Goal: Transaction & Acquisition: Obtain resource

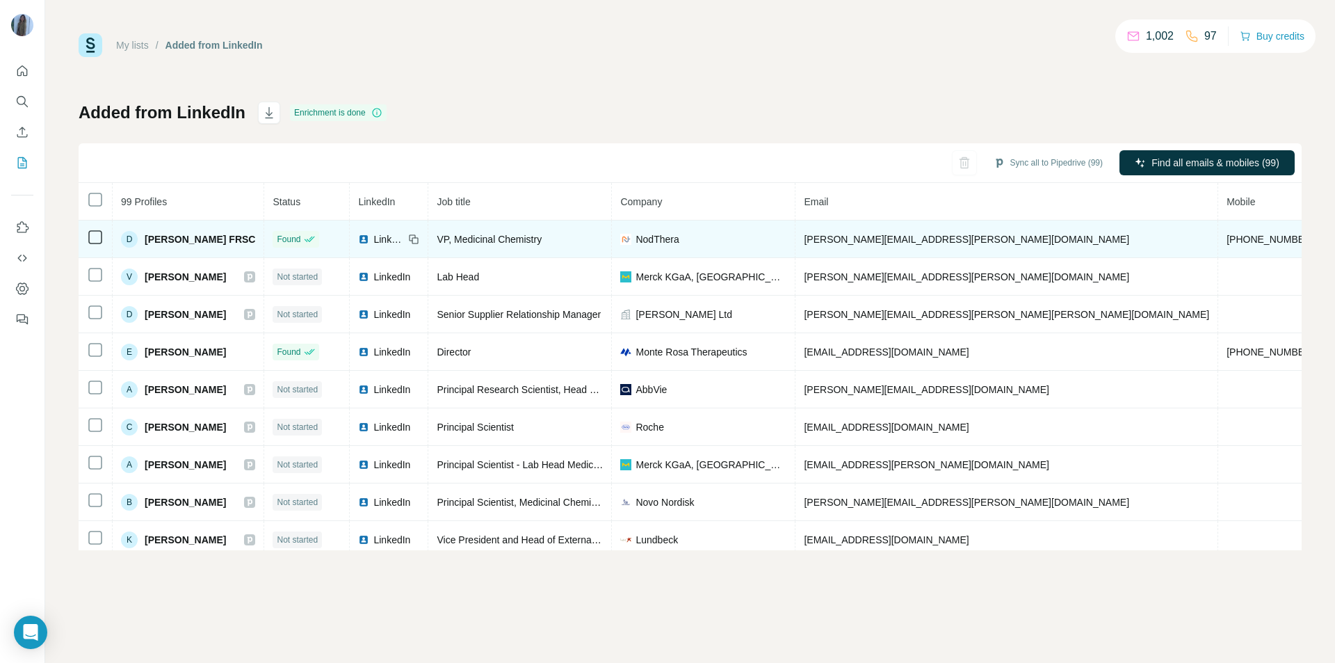
click at [679, 240] on span "NodThera" at bounding box center [657, 239] width 43 height 14
click at [679, 233] on span "NodThera" at bounding box center [657, 239] width 43 height 14
copy span "NodThera"
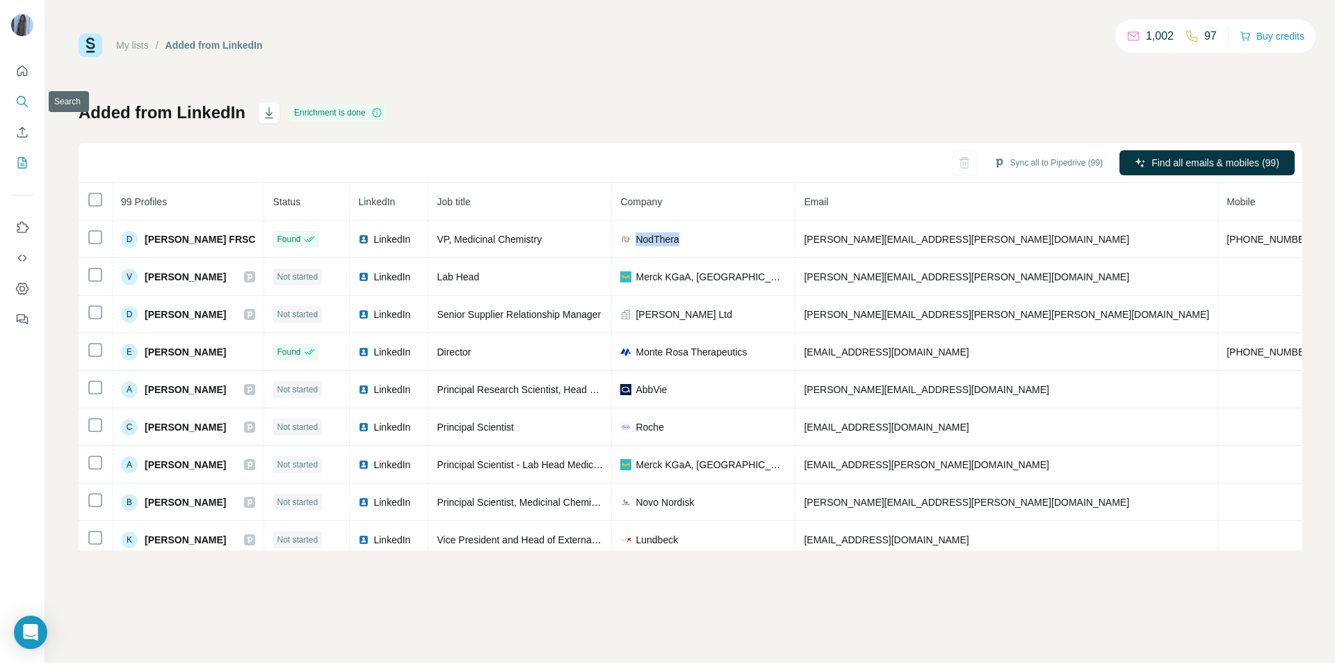
click at [19, 99] on icon "Search" at bounding box center [22, 102] width 14 height 14
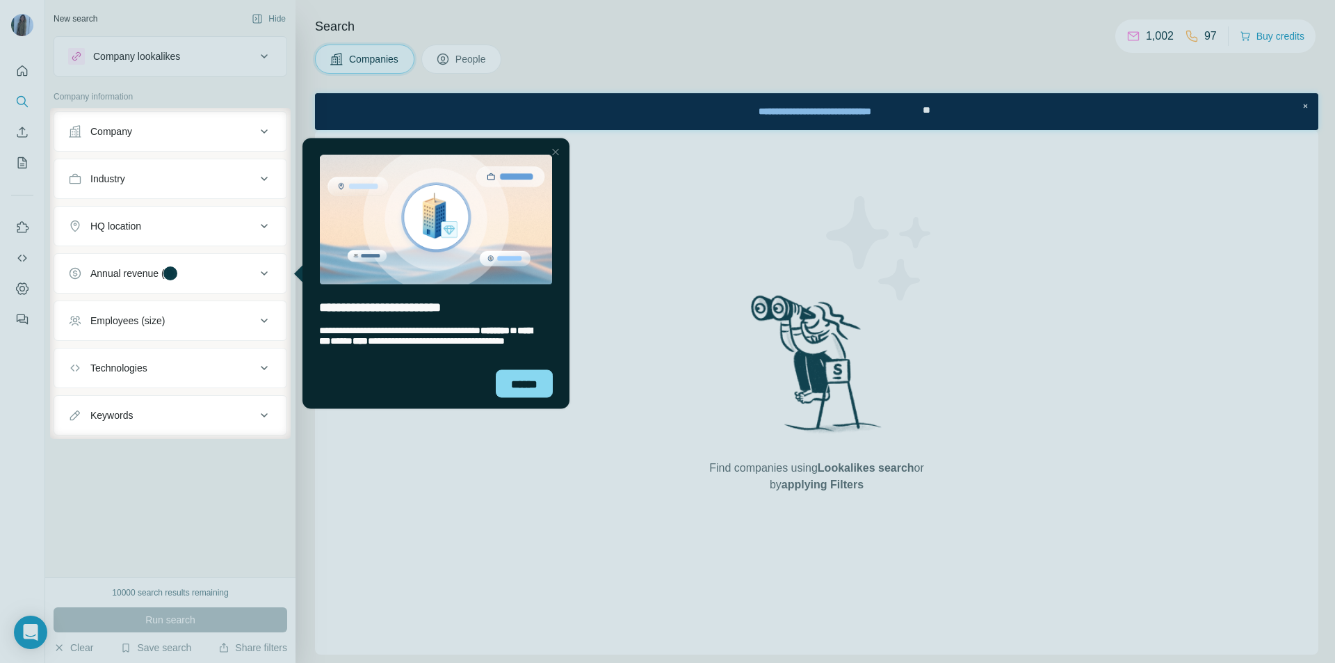
click at [561, 147] on div "Close Step" at bounding box center [555, 151] width 17 height 17
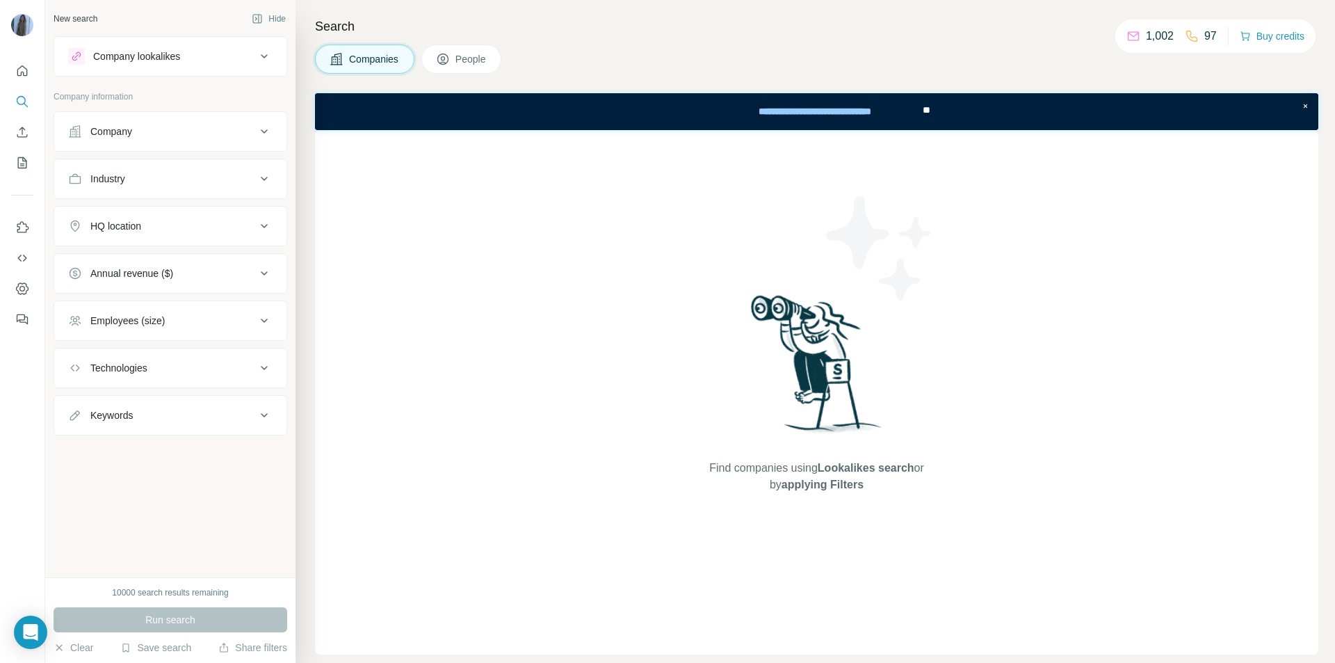
click at [268, 131] on icon at bounding box center [264, 131] width 17 height 17
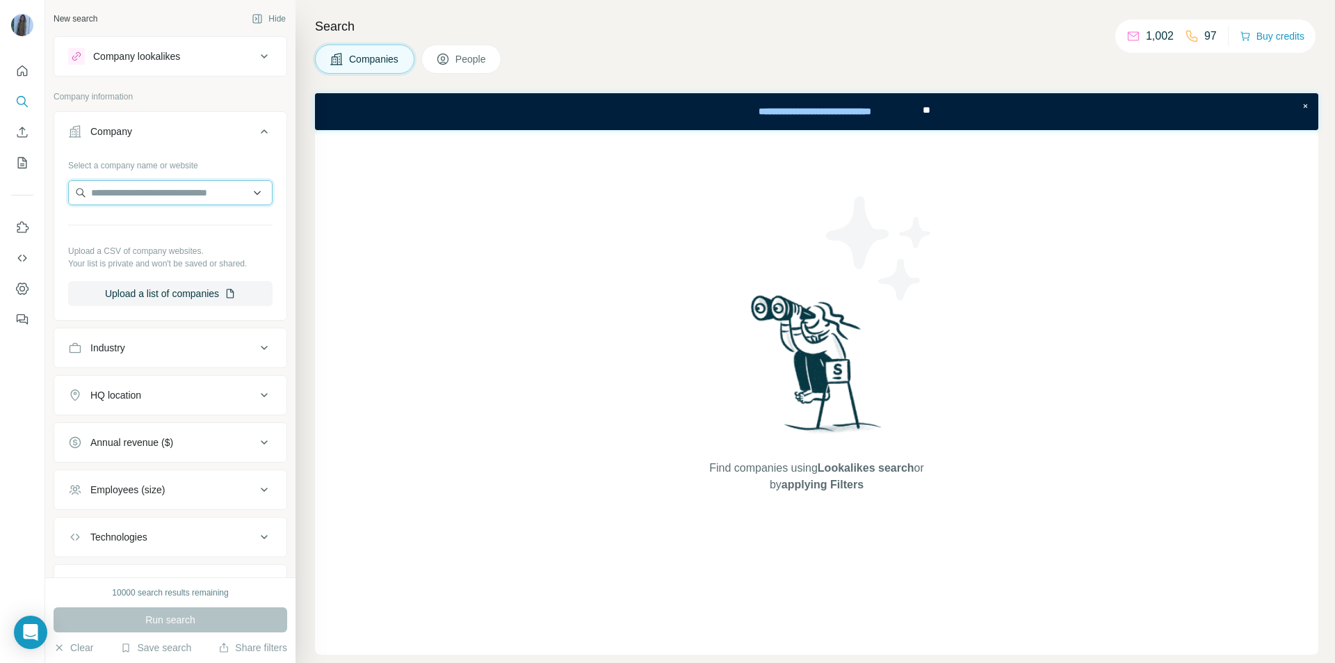
paste input "********"
type input "********"
click at [475, 59] on span "People" at bounding box center [472, 59] width 32 height 14
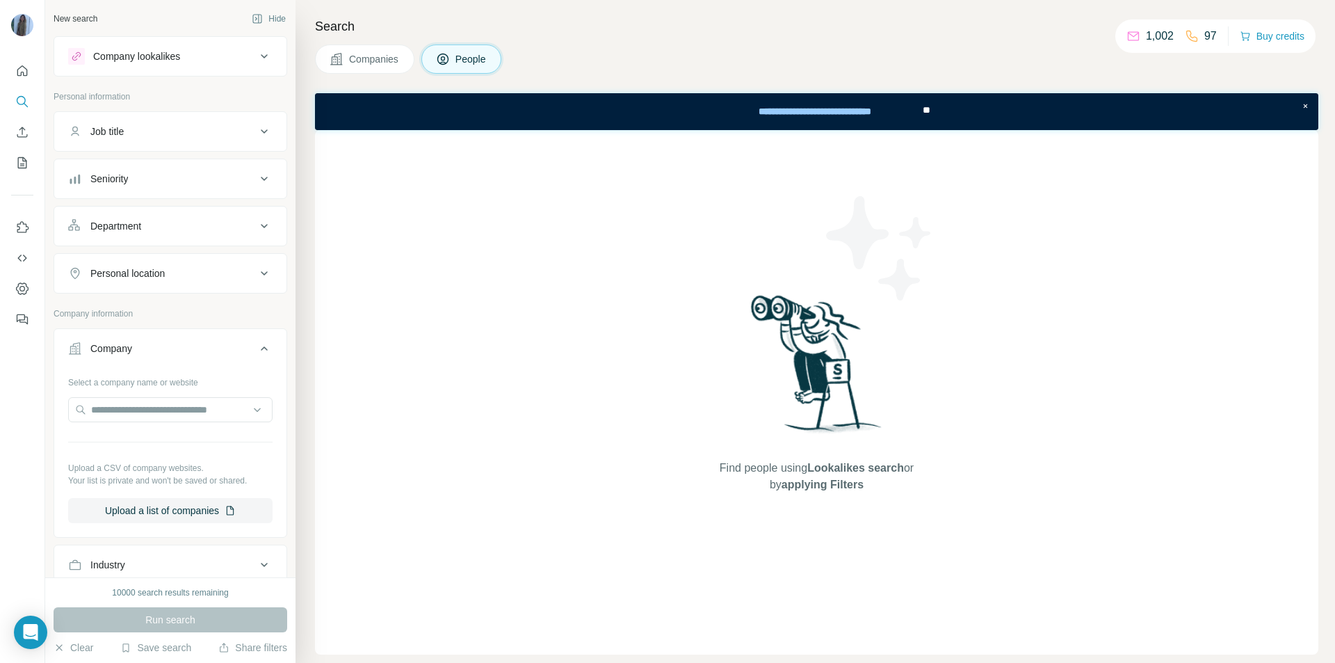
click at [259, 181] on icon at bounding box center [264, 178] width 17 height 17
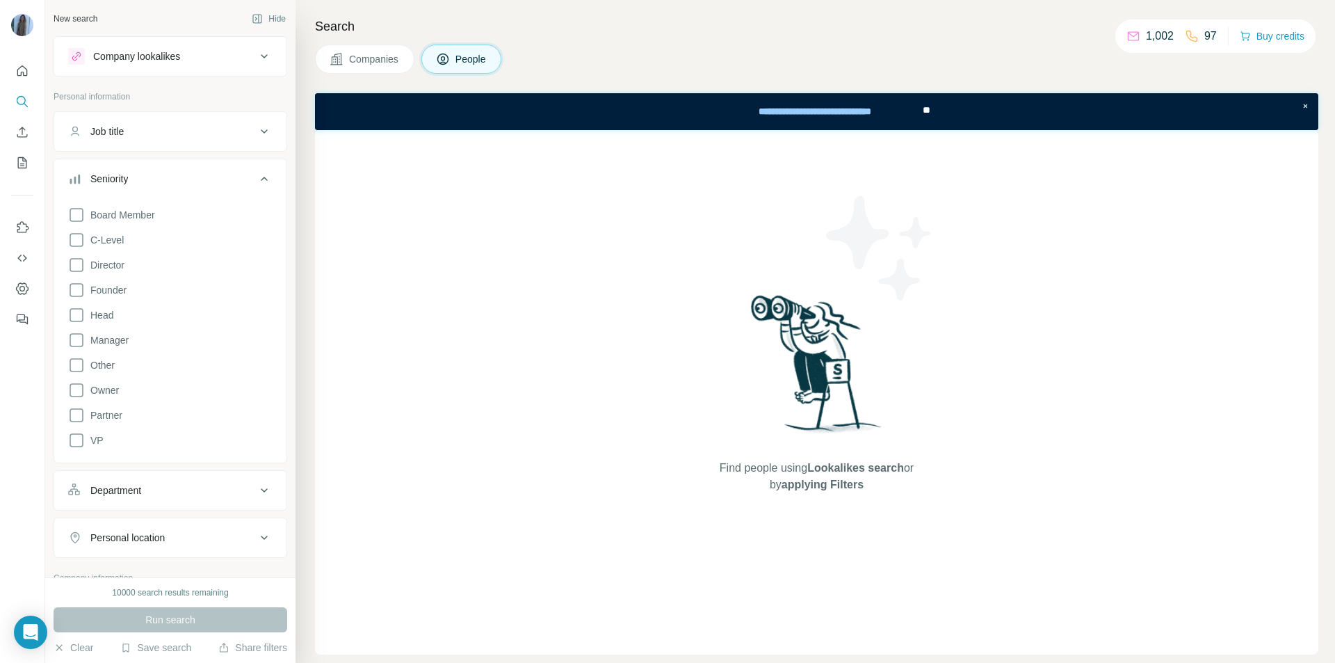
click at [259, 181] on icon at bounding box center [264, 178] width 17 height 17
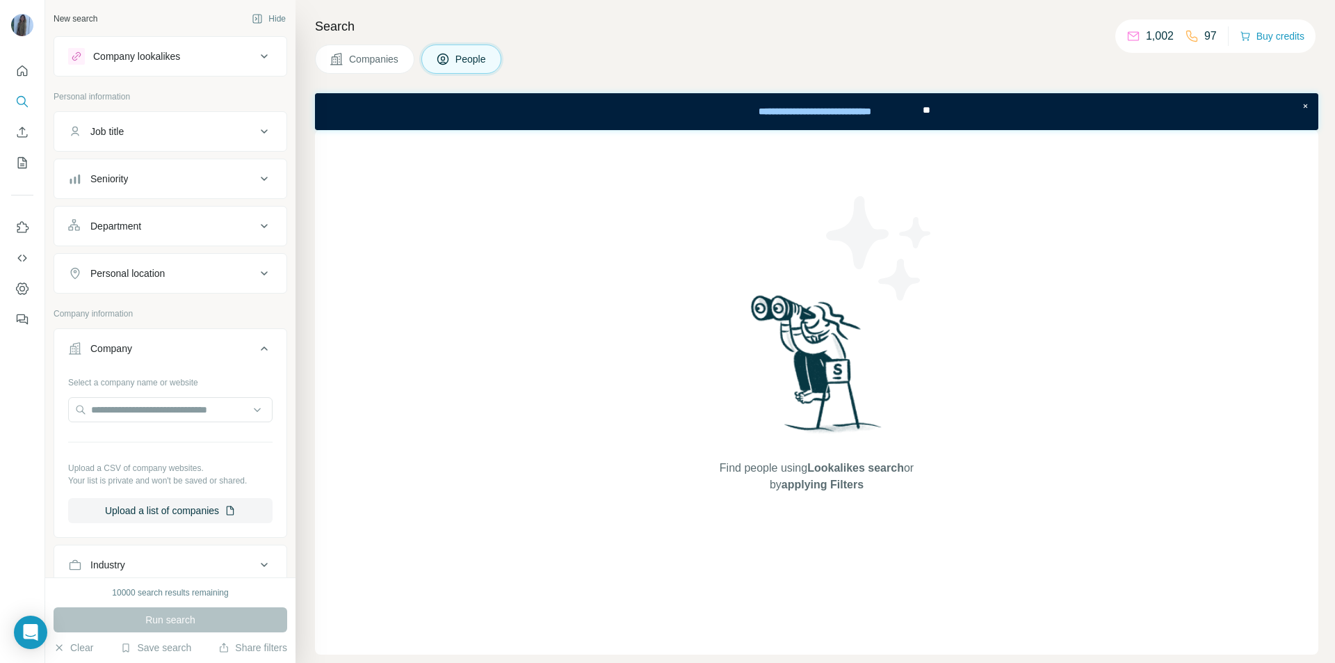
click at [258, 227] on icon at bounding box center [264, 226] width 17 height 17
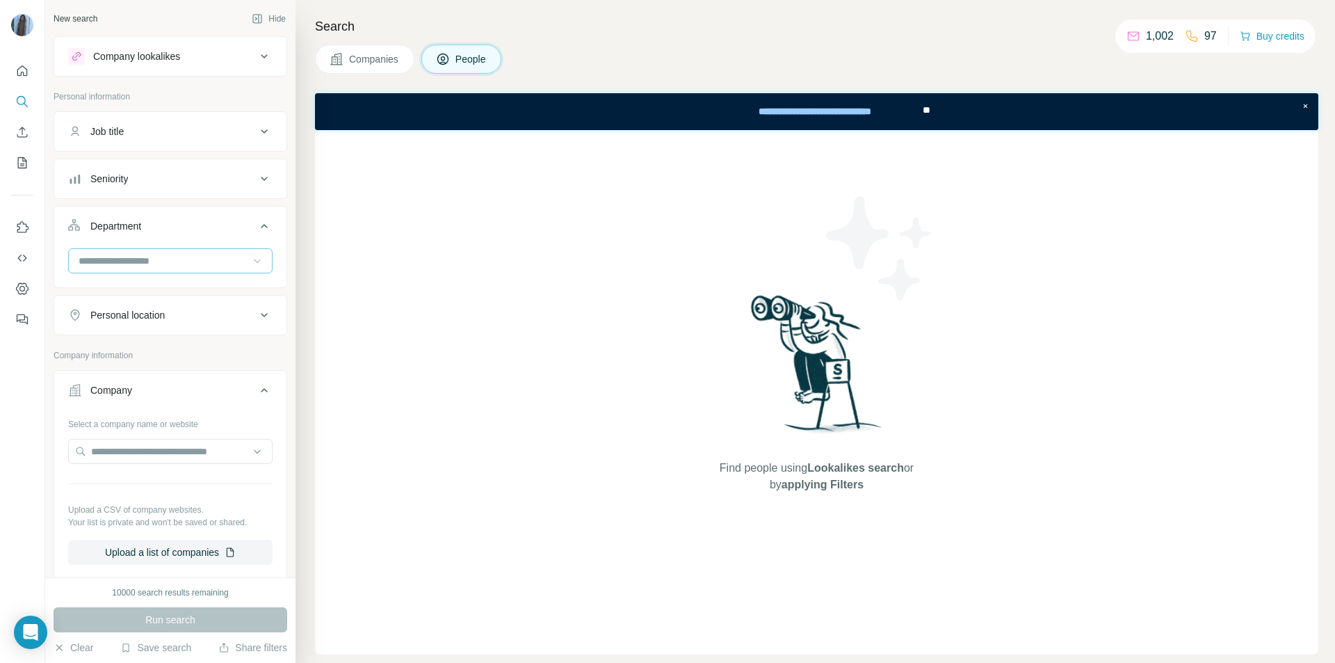
click at [250, 264] on icon at bounding box center [257, 261] width 14 height 14
click at [97, 372] on p "R&D" at bounding box center [90, 376] width 21 height 14
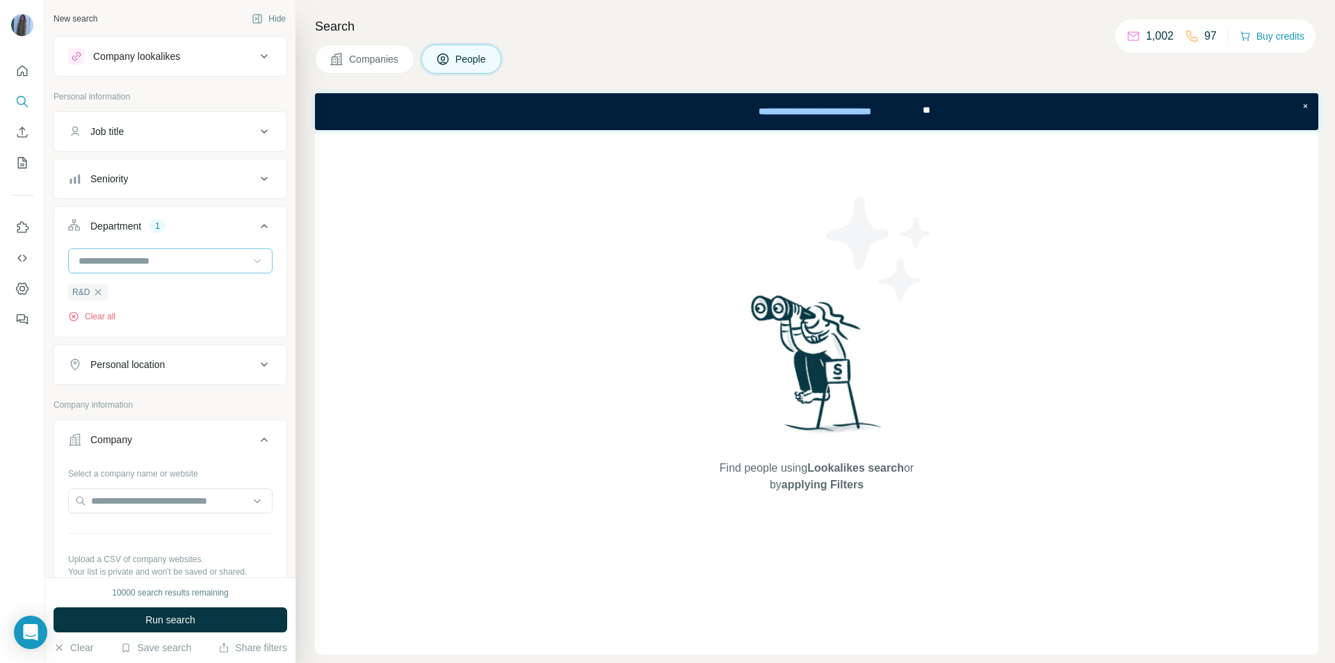
click at [261, 226] on icon at bounding box center [264, 226] width 7 height 4
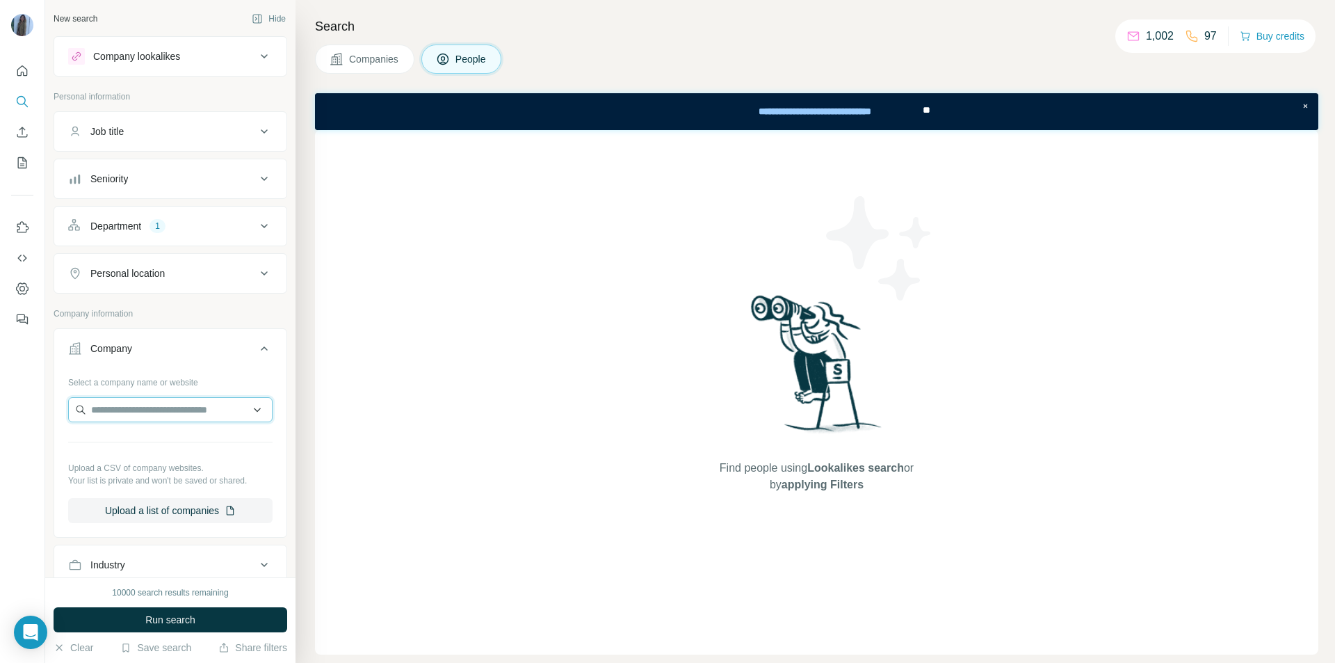
click at [193, 408] on input "text" at bounding box center [170, 409] width 204 height 25
paste input "********"
type input "********"
click at [126, 441] on p "NodThera" at bounding box center [141, 441] width 67 height 14
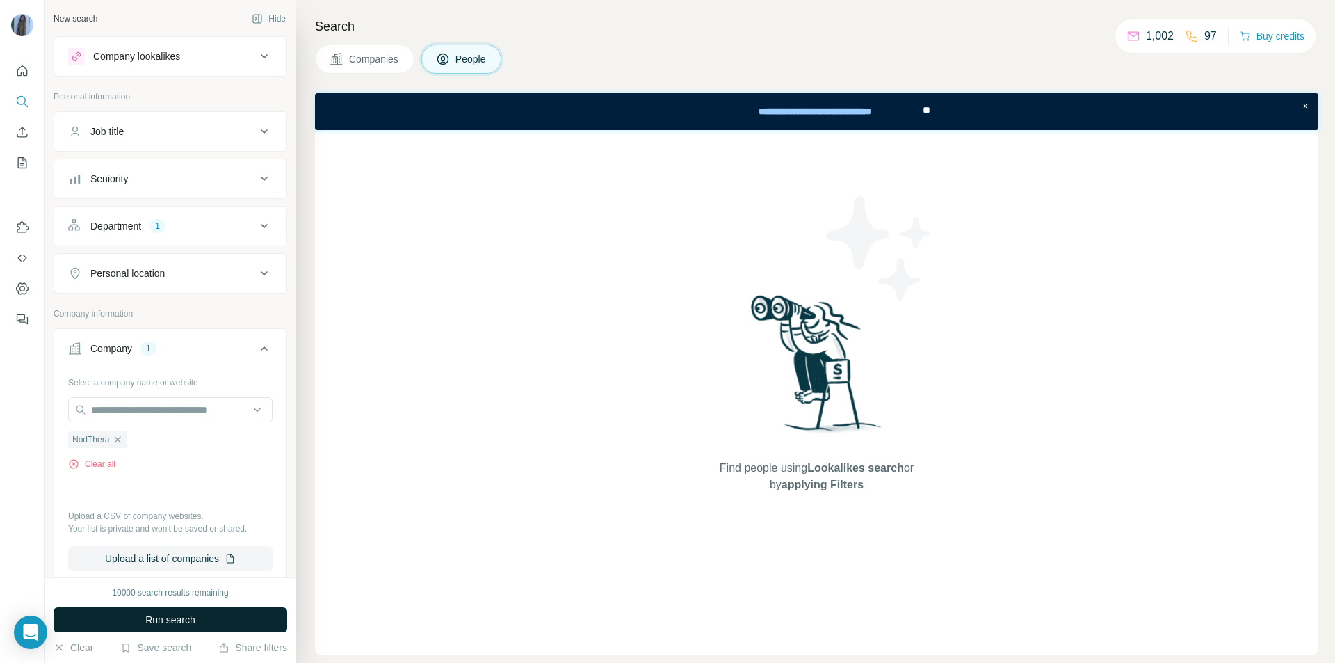
click at [214, 625] on button "Run search" at bounding box center [171, 619] width 234 height 25
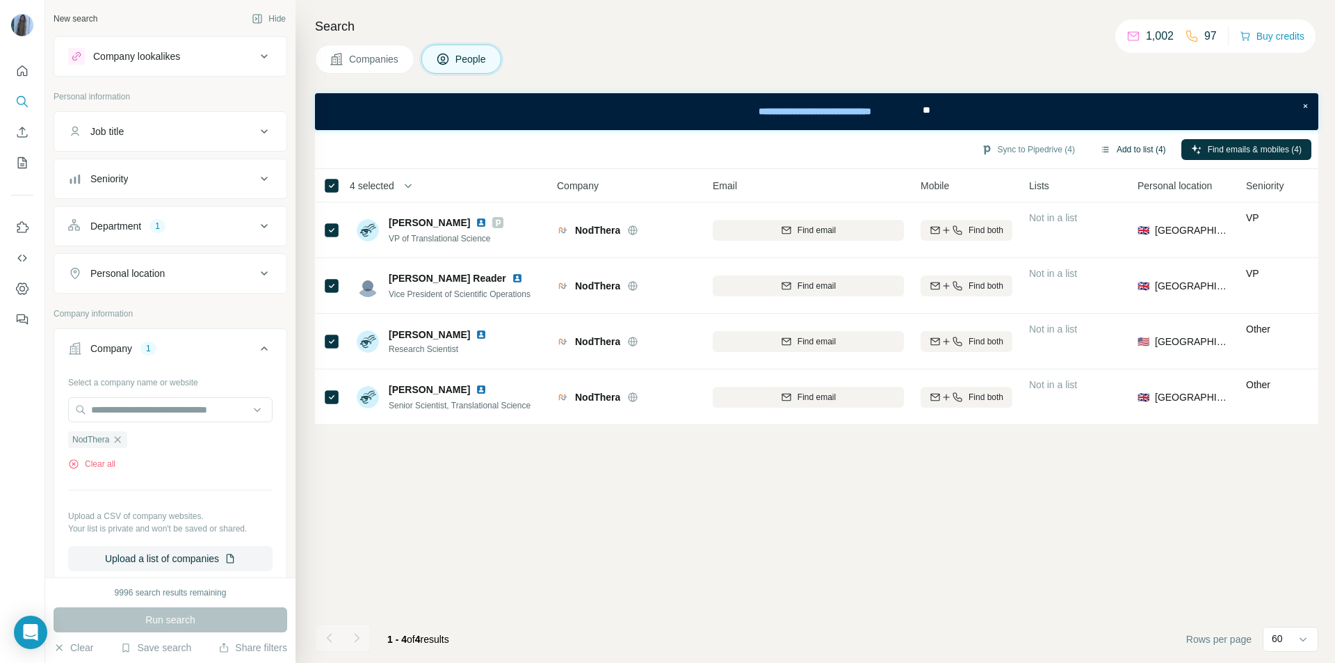
click at [1140, 151] on button "Add to list (4)" at bounding box center [1134, 149] width 86 height 21
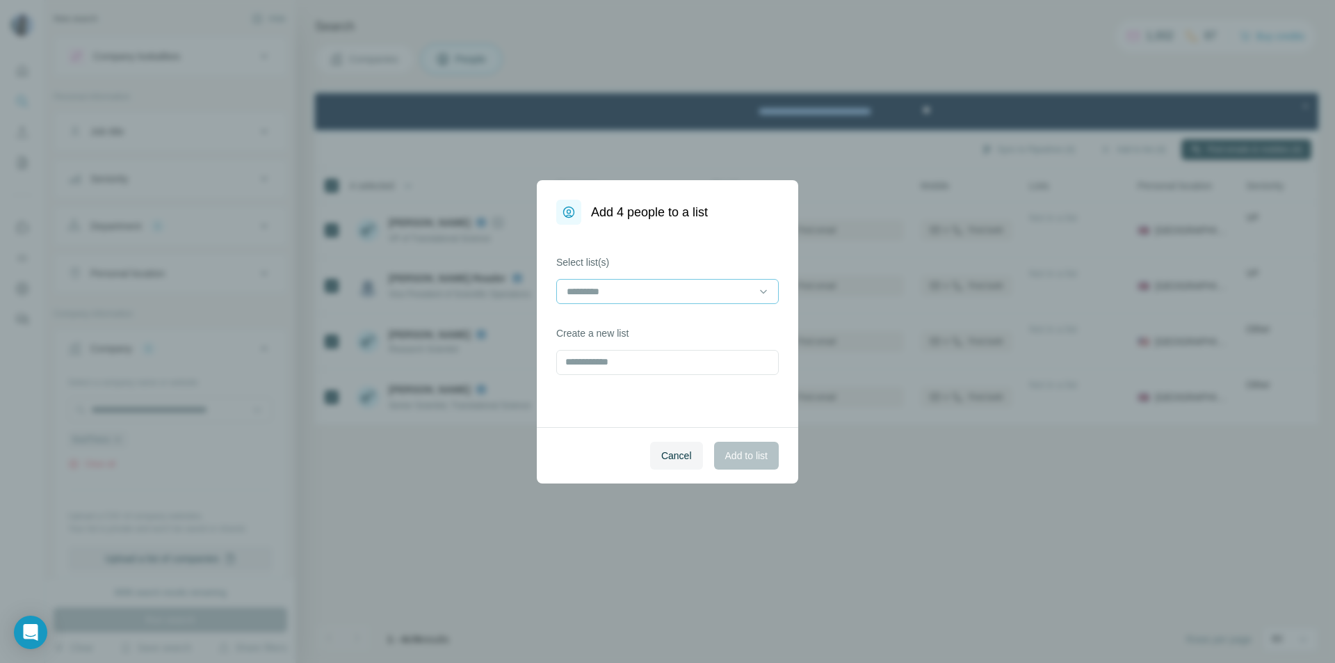
click at [578, 293] on input at bounding box center [659, 291] width 188 height 15
click at [599, 455] on div "Cancel Add to list" at bounding box center [668, 455] width 262 height 56
click at [626, 369] on input "text" at bounding box center [667, 362] width 223 height 25
paste input "********"
type input "********"
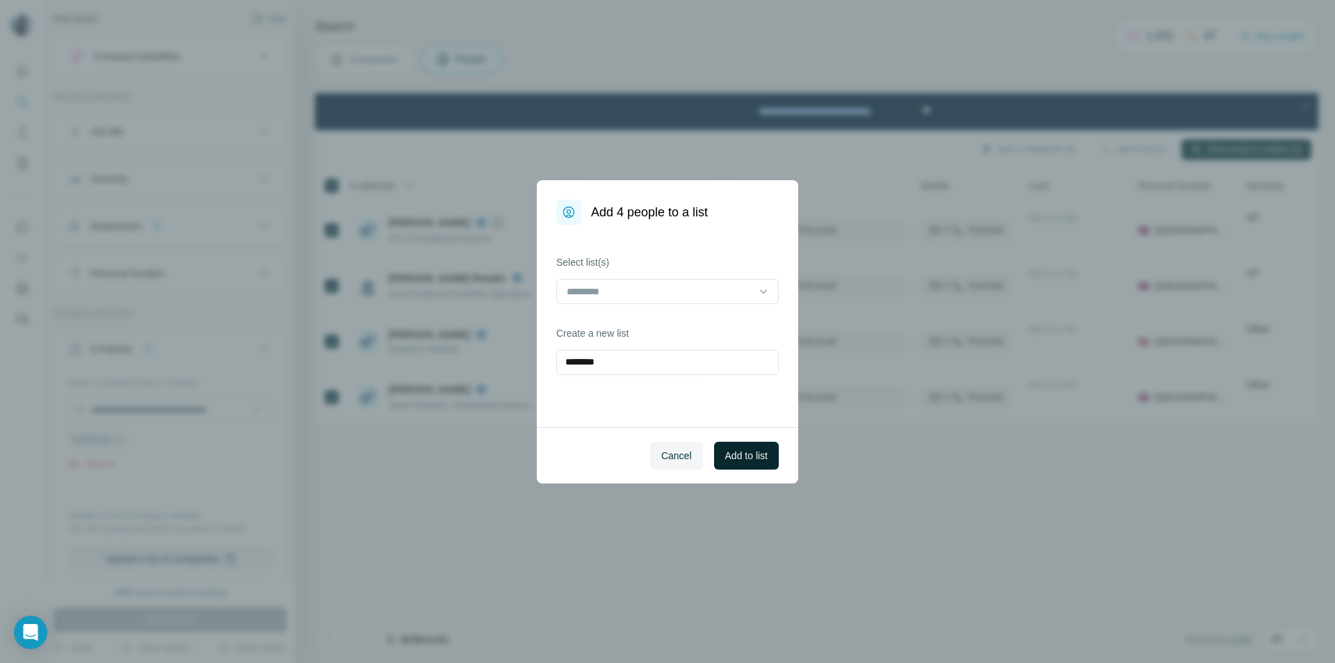
click at [756, 456] on span "Add to list" at bounding box center [746, 456] width 42 height 14
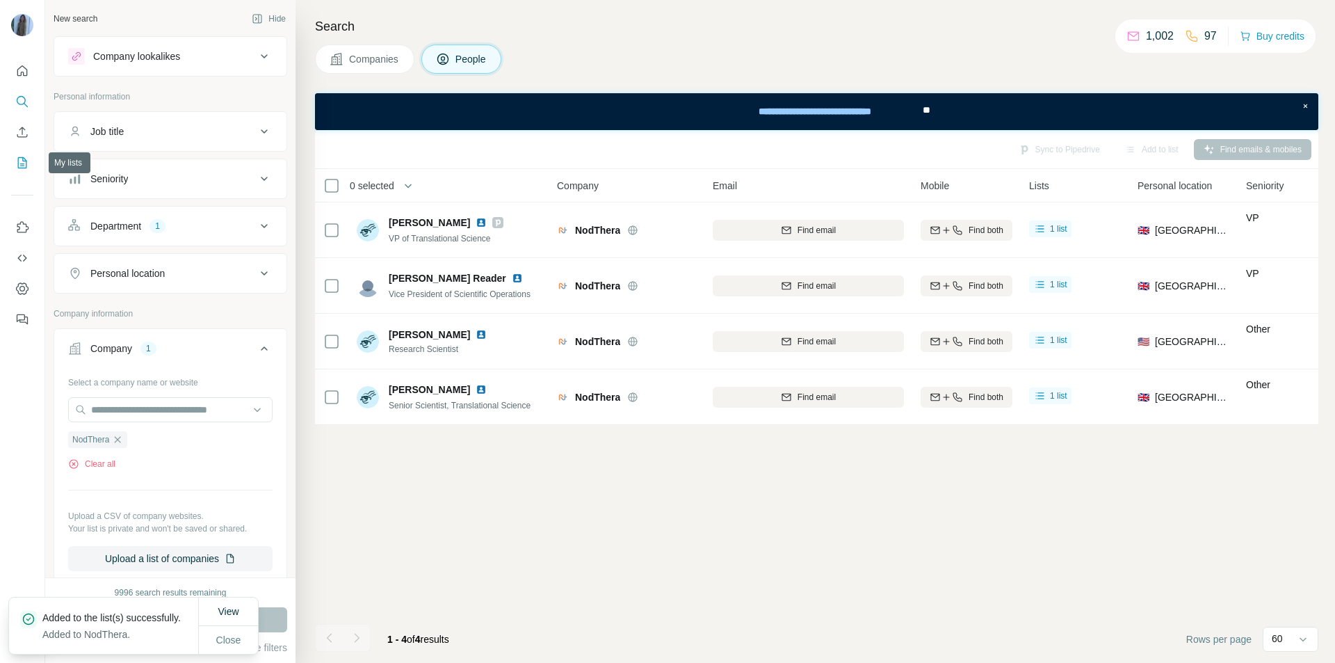
click at [22, 168] on icon "My lists" at bounding box center [22, 162] width 9 height 11
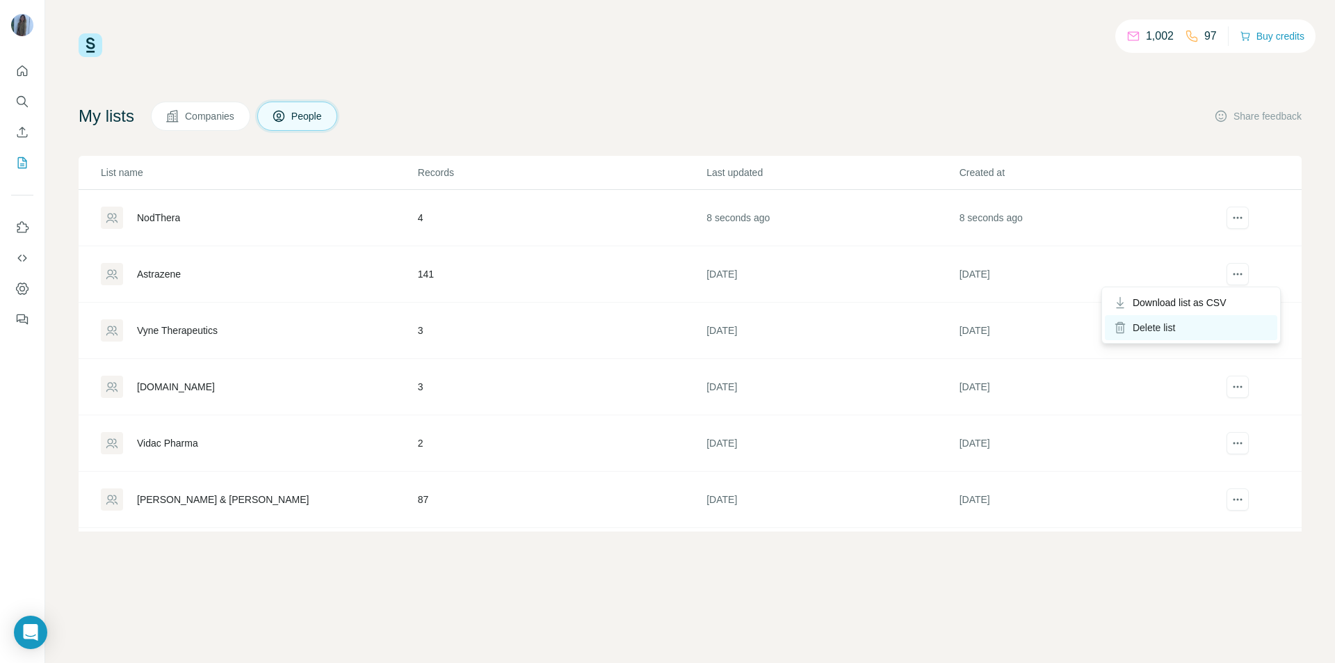
click at [1169, 331] on div "Delete list" at bounding box center [1191, 327] width 172 height 25
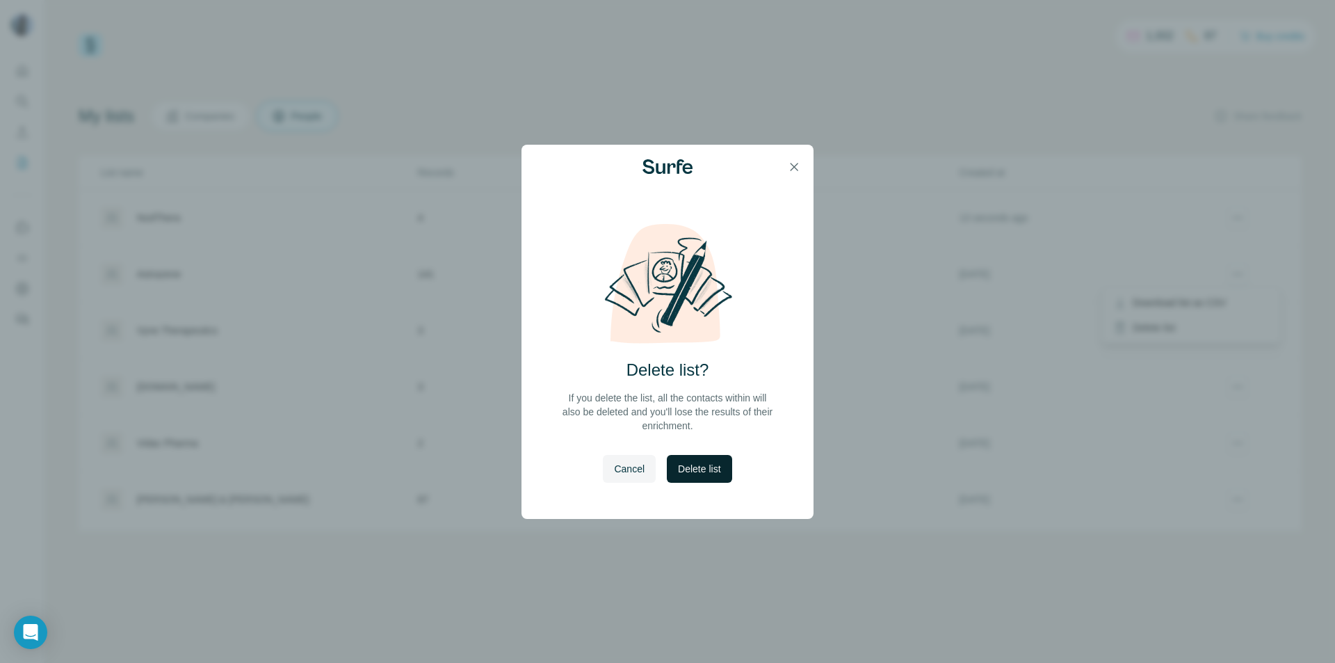
click at [696, 469] on span "Delete list" at bounding box center [699, 469] width 42 height 14
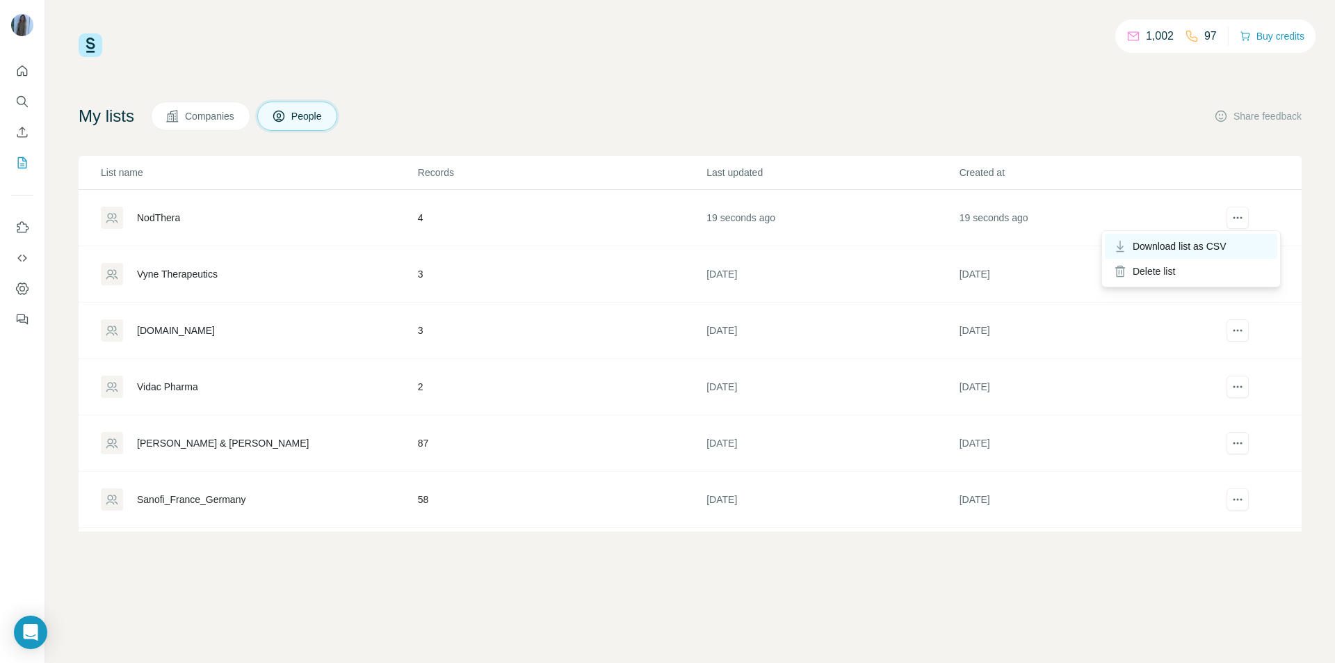
click at [1186, 245] on span "Download list as CSV" at bounding box center [1180, 246] width 94 height 14
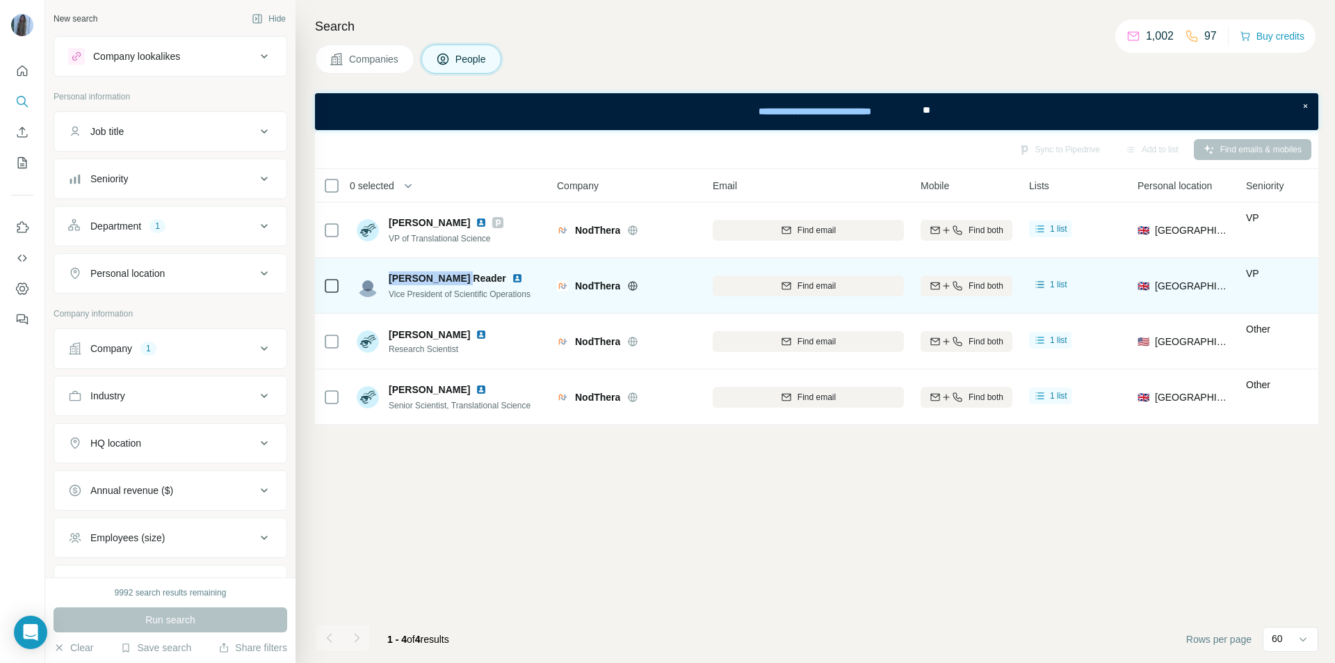
drag, startPoint x: 458, startPoint y: 277, endPoint x: 389, endPoint y: 283, distance: 69.8
click at [389, 283] on div "[PERSON_NAME] Reader" at bounding box center [460, 278] width 142 height 14
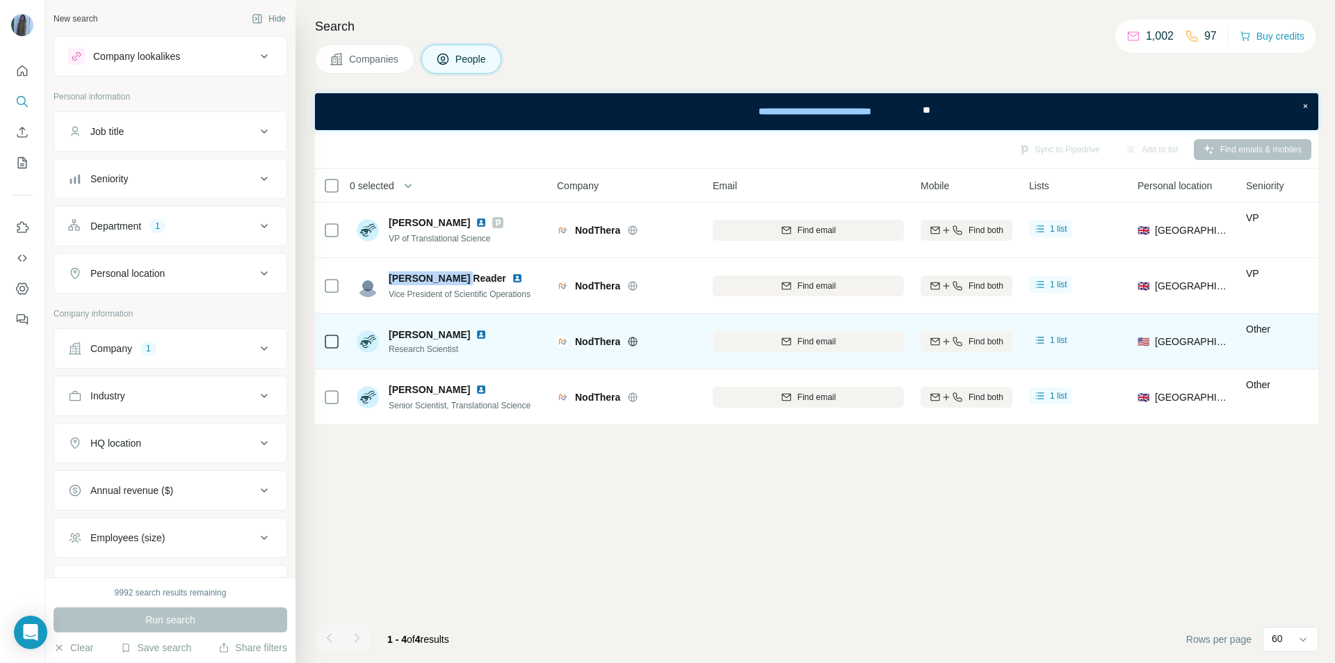
copy span "[PERSON_NAME] Reader"
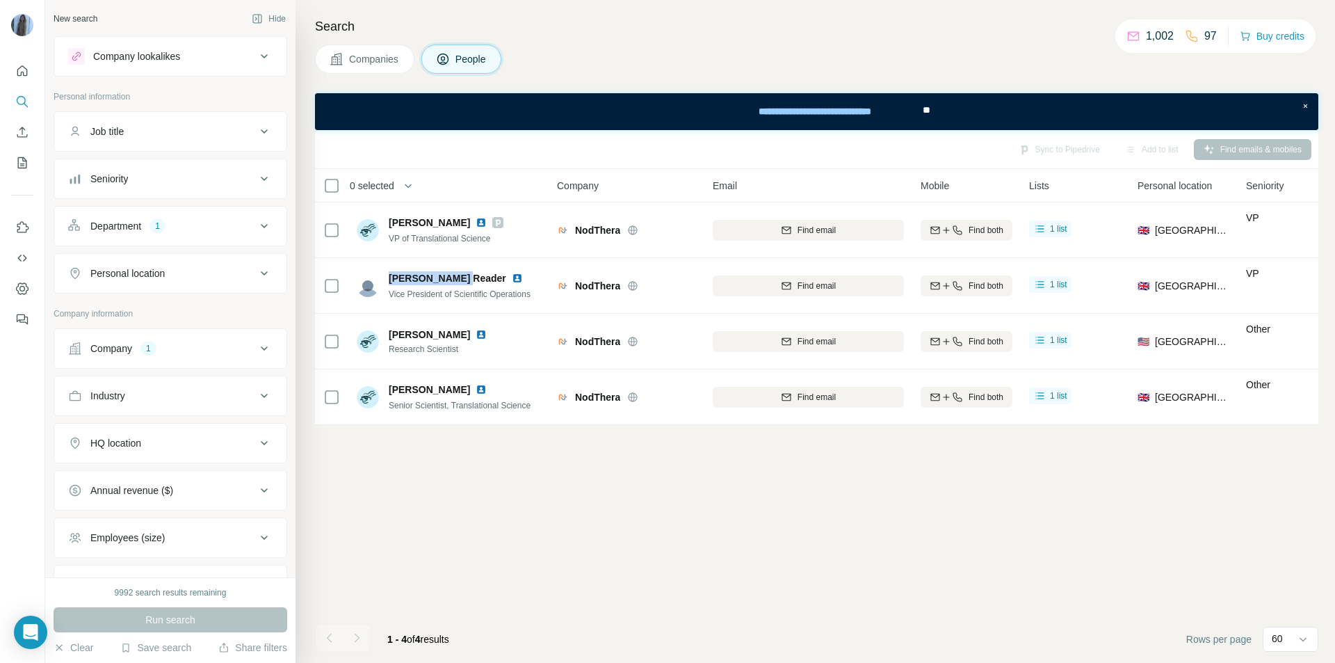
click at [256, 223] on icon at bounding box center [264, 226] width 17 height 17
click at [96, 294] on icon "button" at bounding box center [98, 292] width 6 height 6
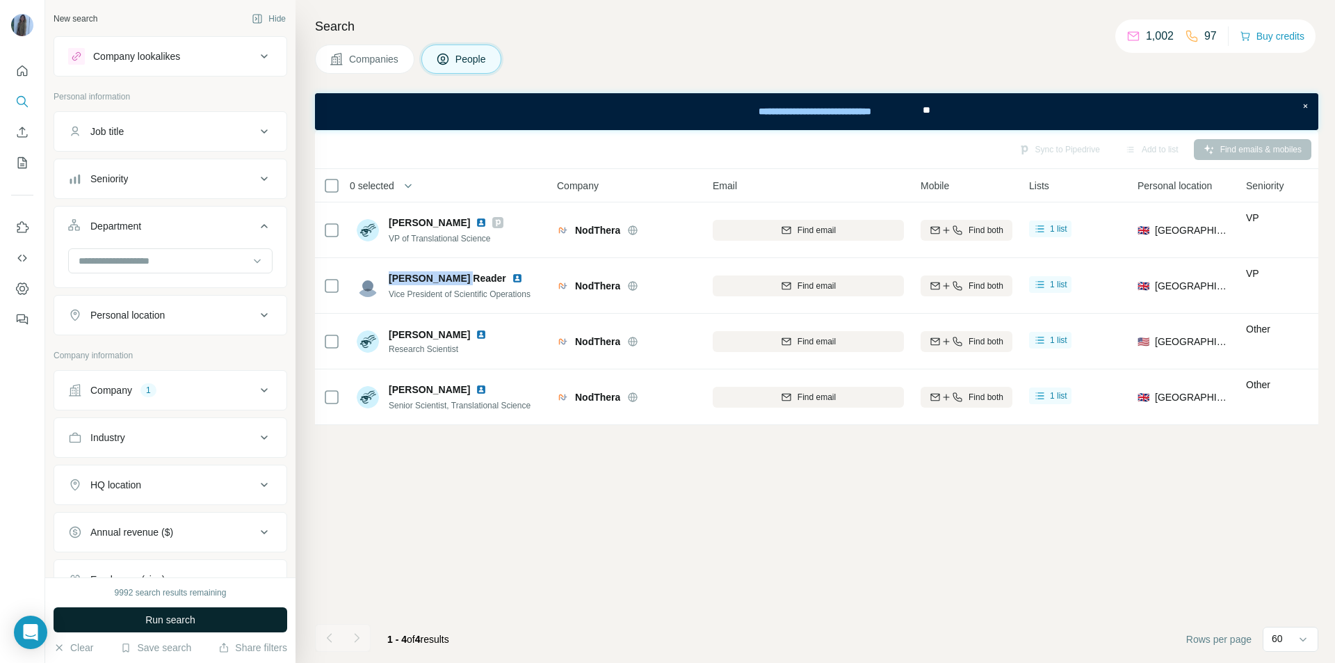
click at [223, 621] on button "Run search" at bounding box center [171, 619] width 234 height 25
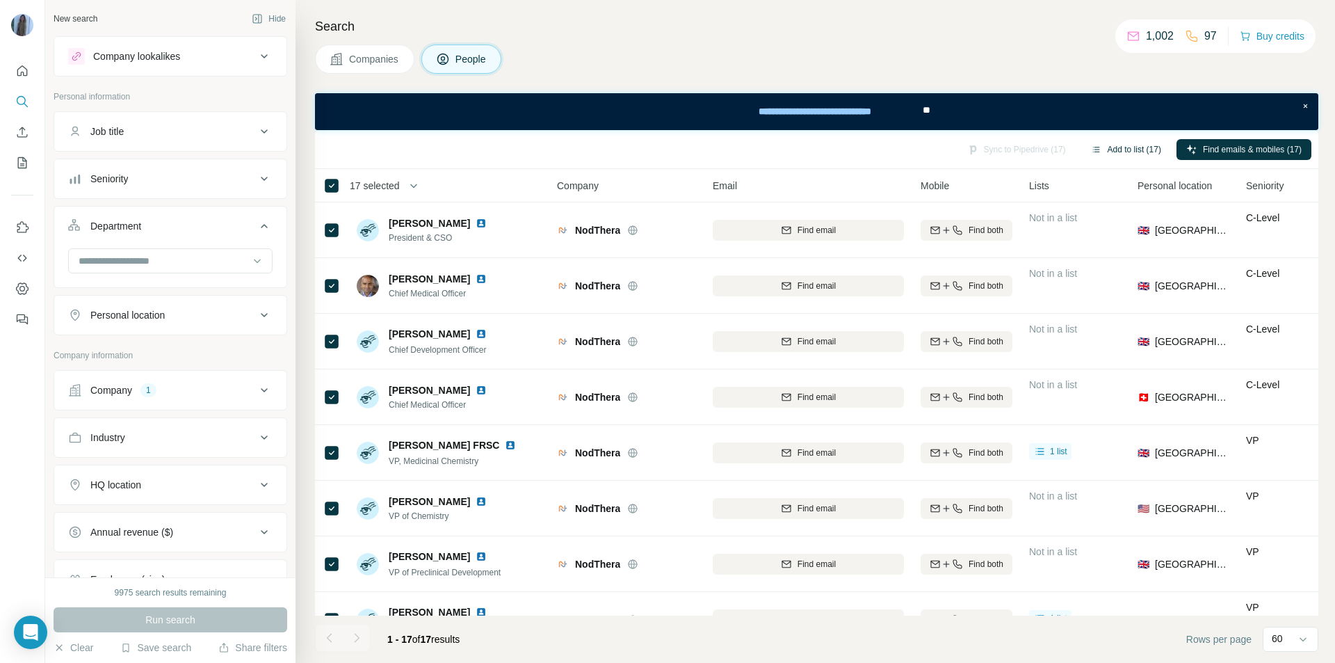
click at [1122, 146] on button "Add to list (17)" at bounding box center [1126, 149] width 90 height 21
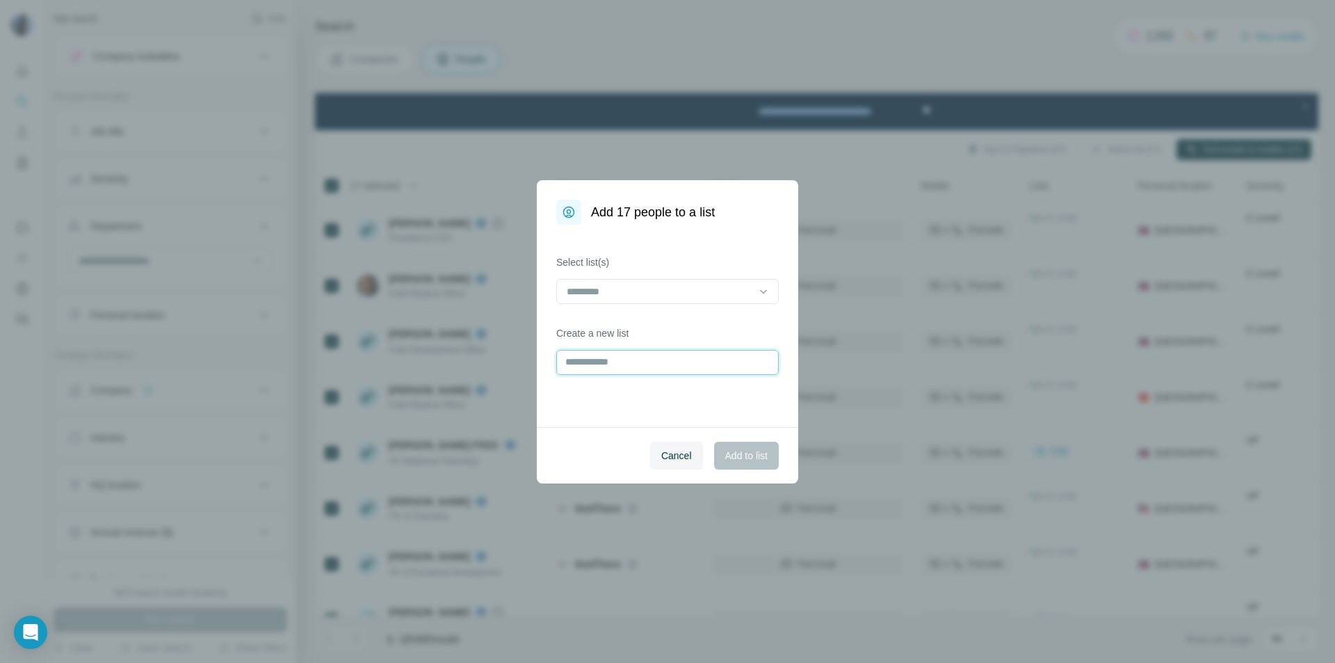
click at [595, 359] on input "text" at bounding box center [667, 362] width 223 height 25
click at [598, 284] on input at bounding box center [659, 291] width 188 height 15
click at [589, 322] on p "NodThera" at bounding box center [589, 323] width 43 height 14
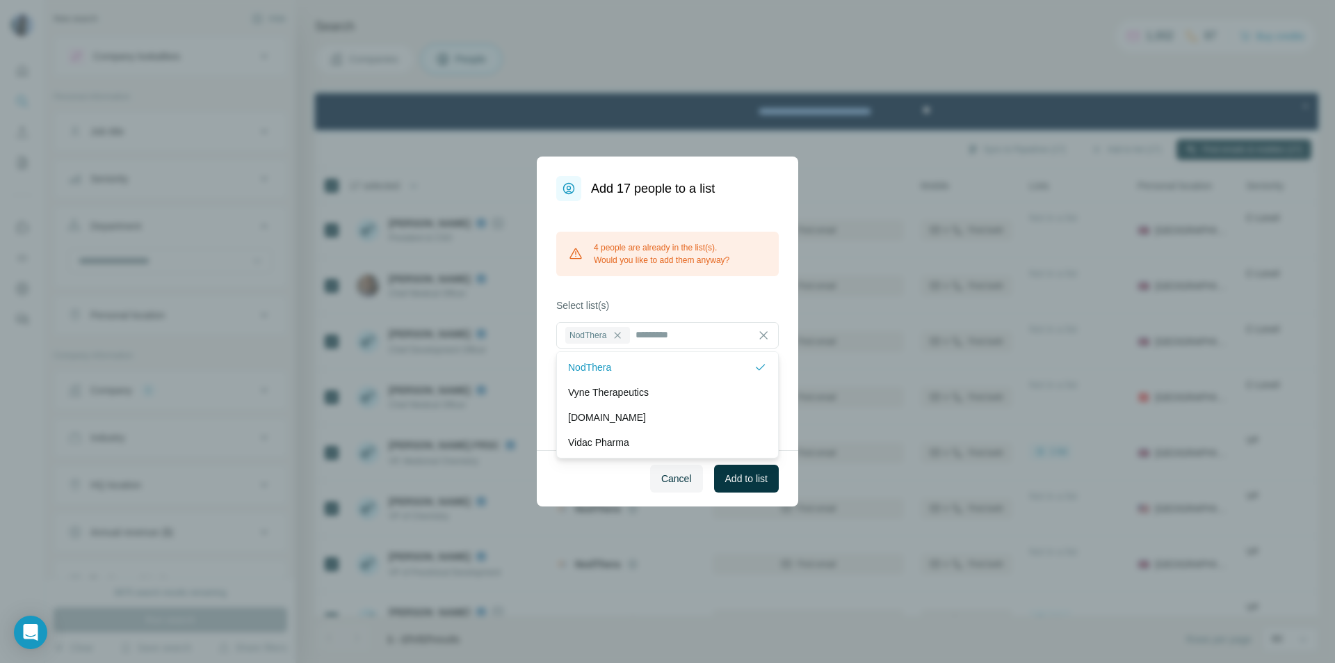
click at [597, 479] on div "Cancel Add to list" at bounding box center [668, 478] width 262 height 56
click at [618, 260] on div "4 people are already in the list(s). Would you like to add them anyway?" at bounding box center [667, 254] width 223 height 45
click at [761, 488] on button "Add to list" at bounding box center [746, 479] width 65 height 28
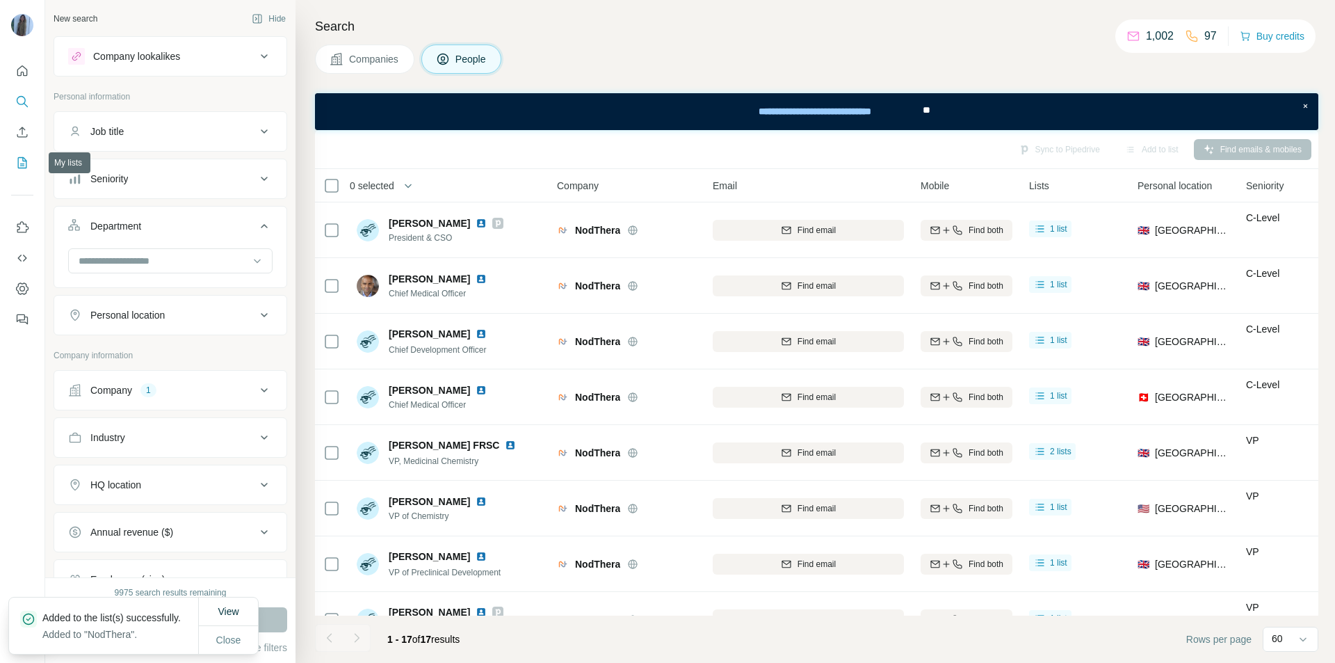
click at [22, 161] on icon "My lists" at bounding box center [22, 163] width 14 height 14
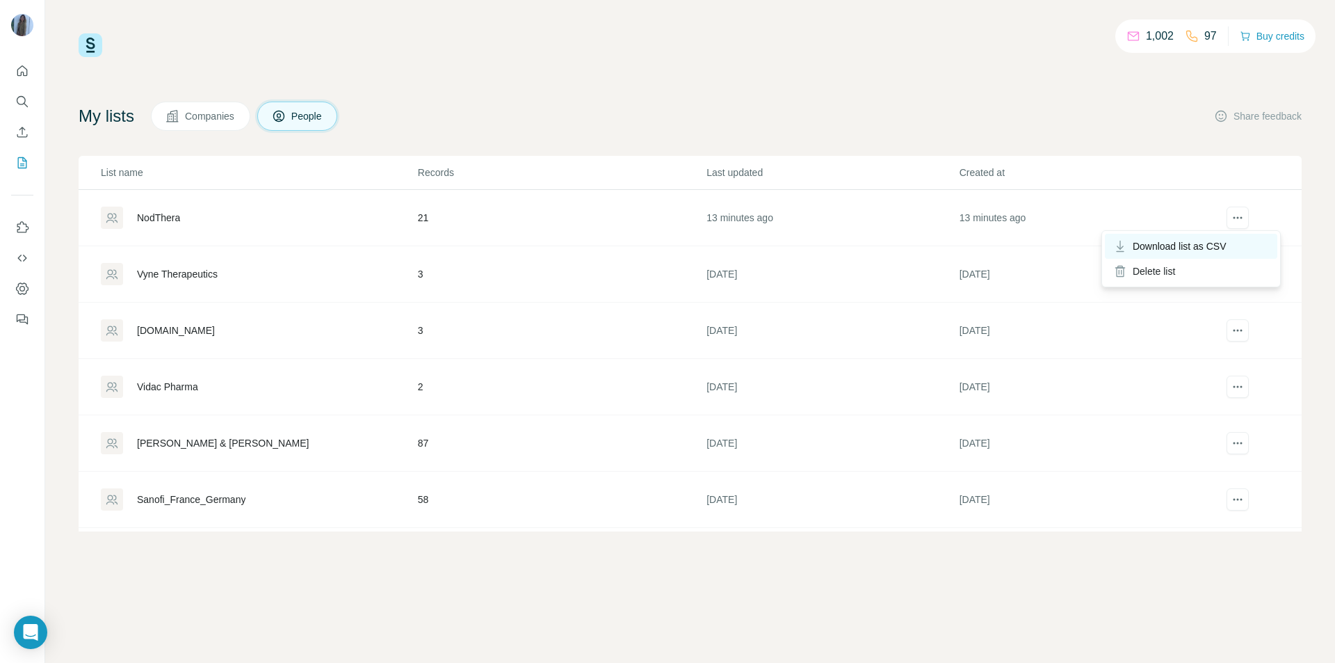
click at [1202, 249] on span "Download list as CSV" at bounding box center [1180, 246] width 94 height 14
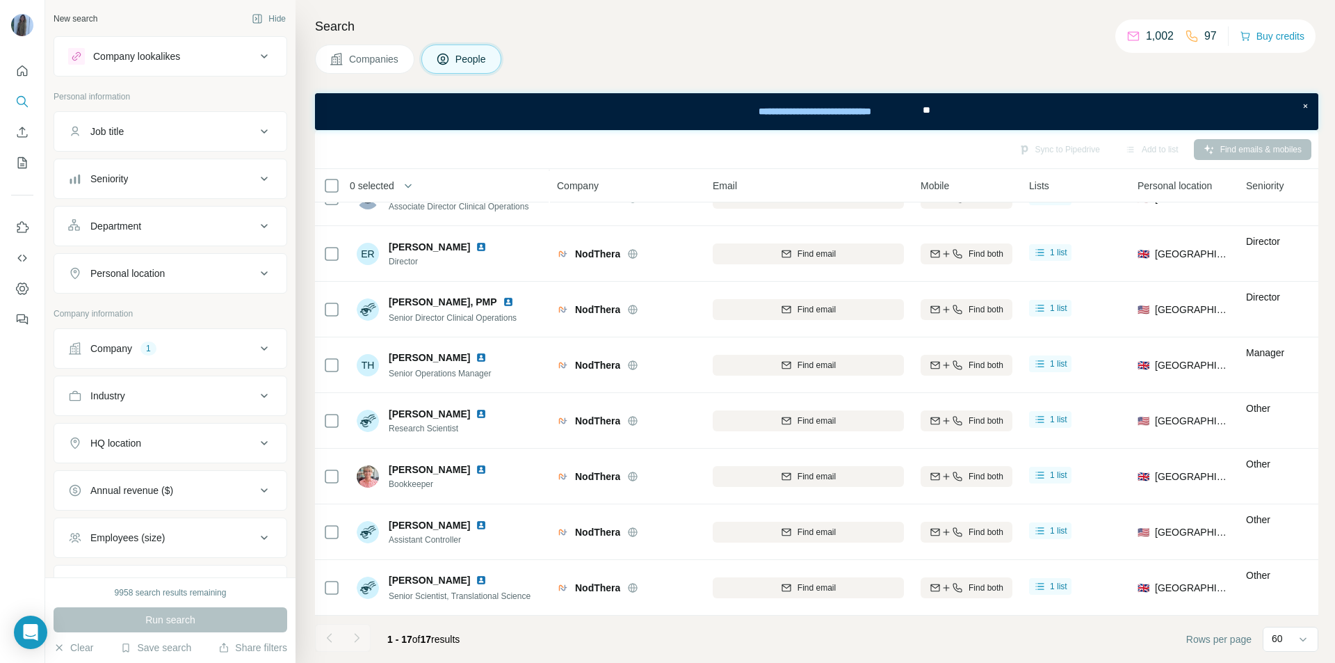
scroll to position [540, 0]
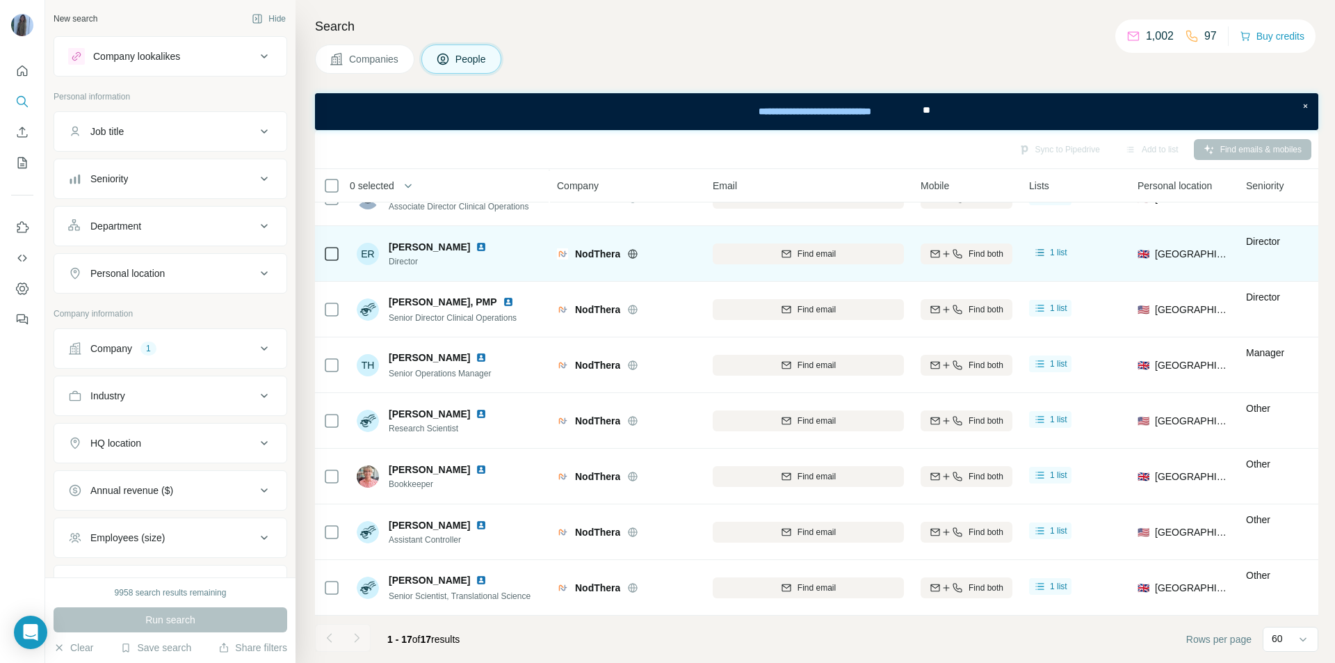
click at [400, 240] on span "[PERSON_NAME]" at bounding box center [429, 247] width 81 height 14
click at [476, 241] on img at bounding box center [481, 246] width 11 height 11
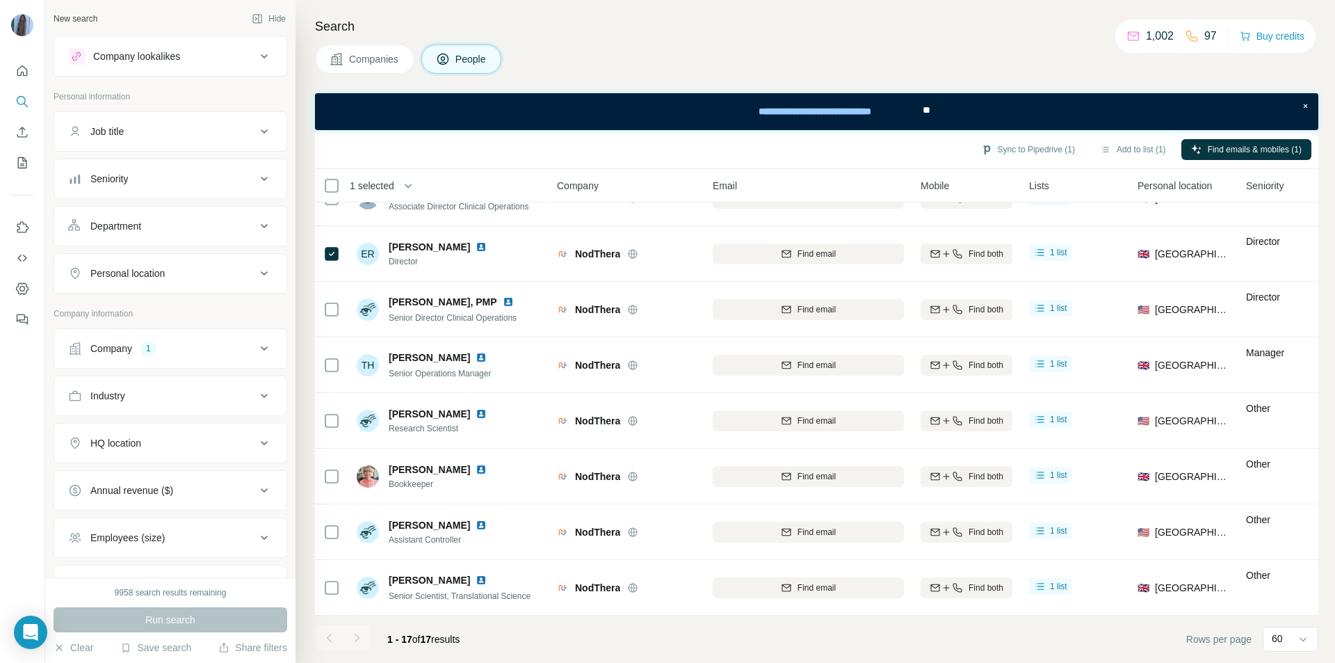
click at [258, 351] on icon at bounding box center [264, 348] width 17 height 17
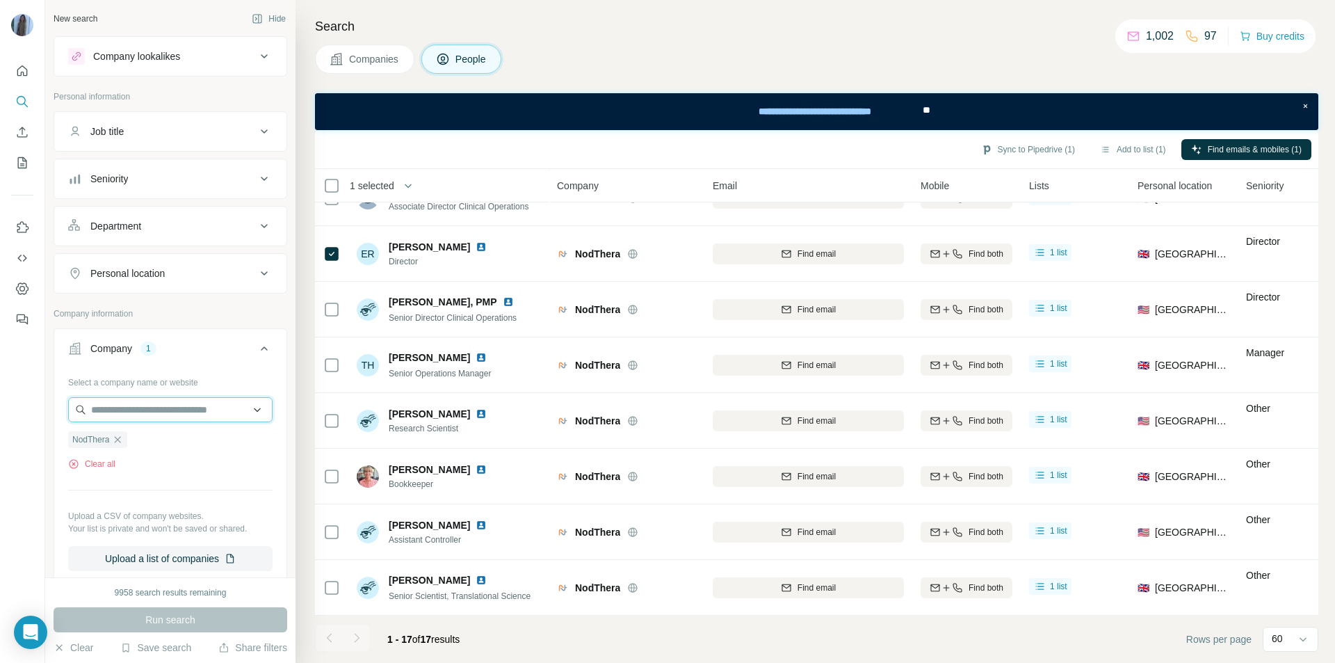
click at [119, 413] on input "text" at bounding box center [170, 409] width 204 height 25
paste input "**********"
type input "**********"
click at [139, 471] on div "Select a company name or website NodThera Clear all Upload a CSV of company web…" at bounding box center [170, 471] width 204 height 200
click at [120, 443] on icon "button" at bounding box center [117, 439] width 11 height 11
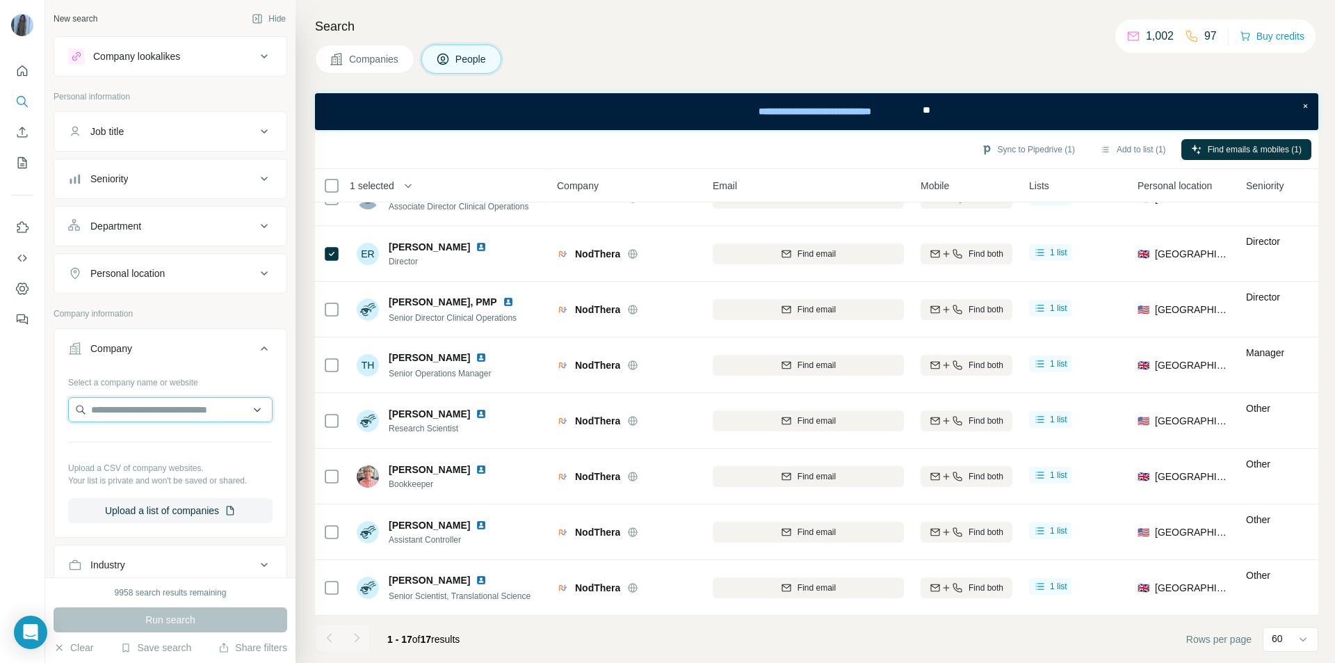
click at [122, 418] on input "text" at bounding box center [170, 409] width 204 height 25
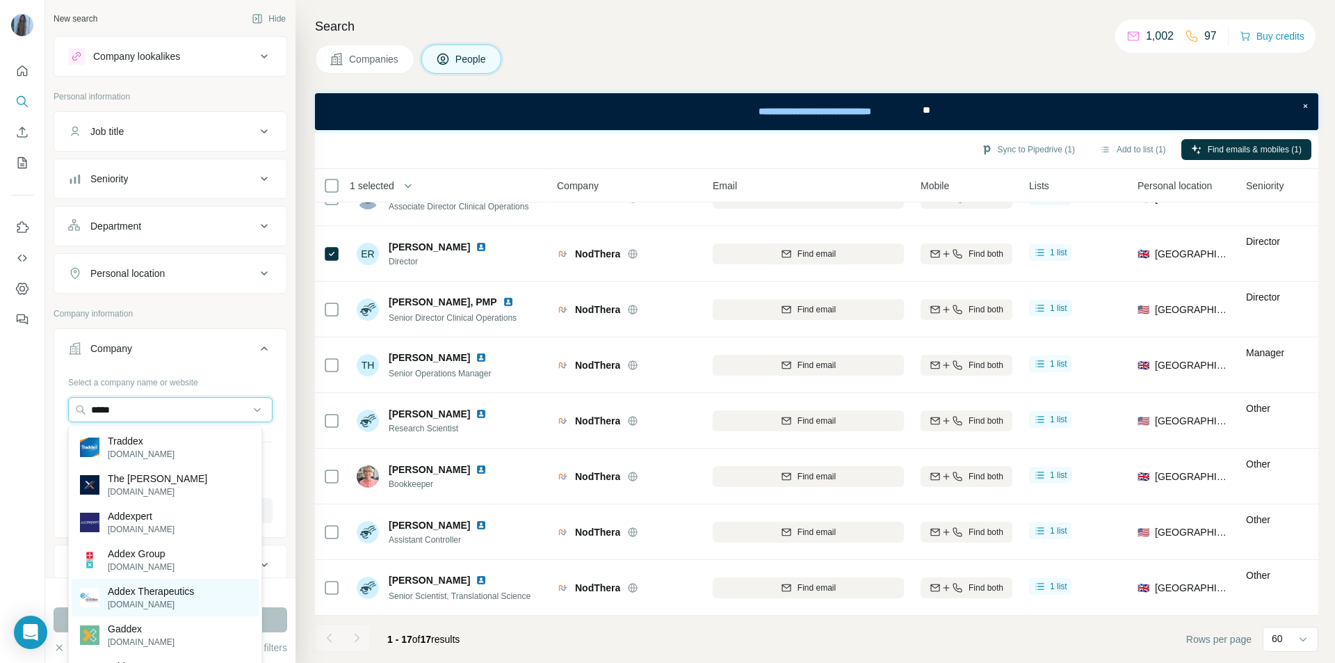
type input "*****"
click at [156, 595] on p "Addex Therapeutics" at bounding box center [151, 591] width 86 height 14
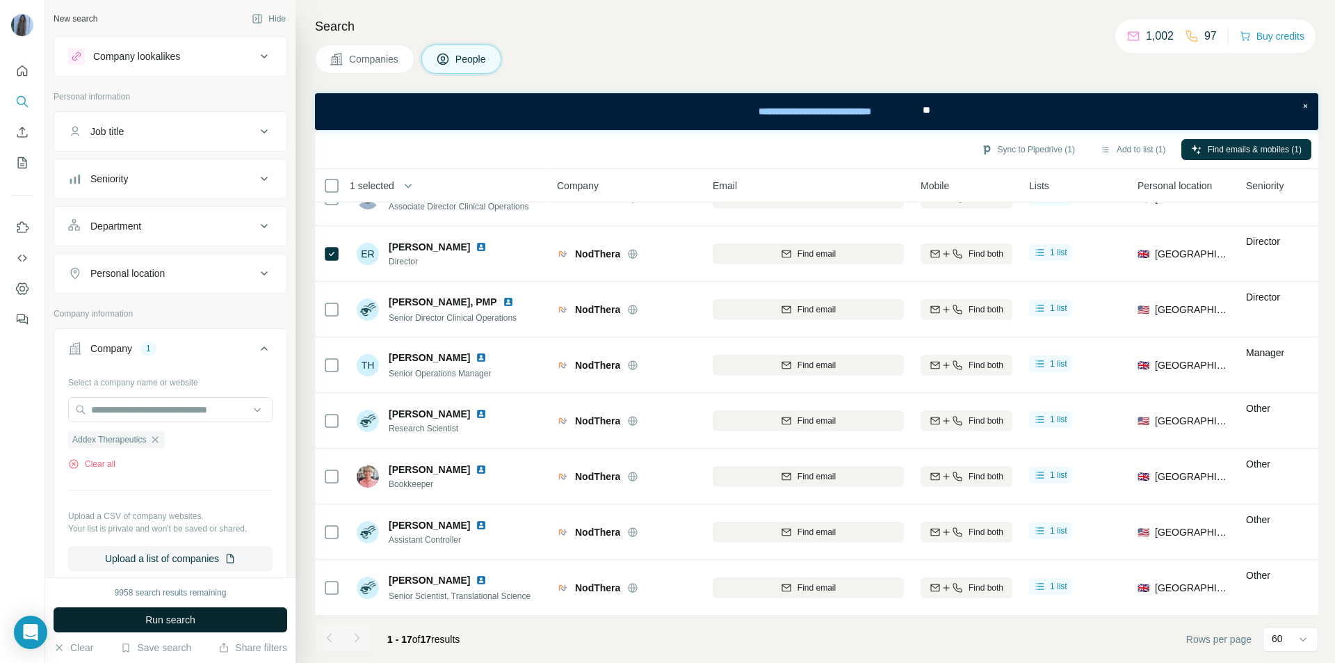
click at [220, 620] on button "Run search" at bounding box center [171, 619] width 234 height 25
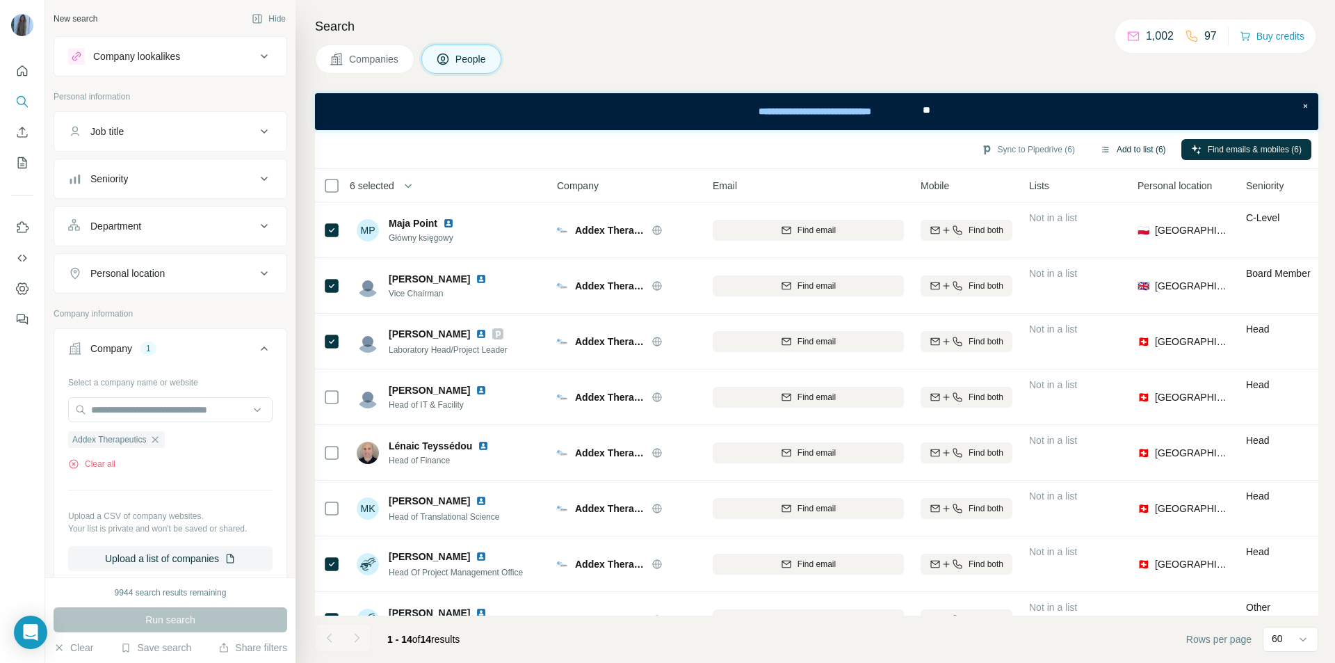
click at [1143, 152] on button "Add to list (6)" at bounding box center [1134, 149] width 86 height 21
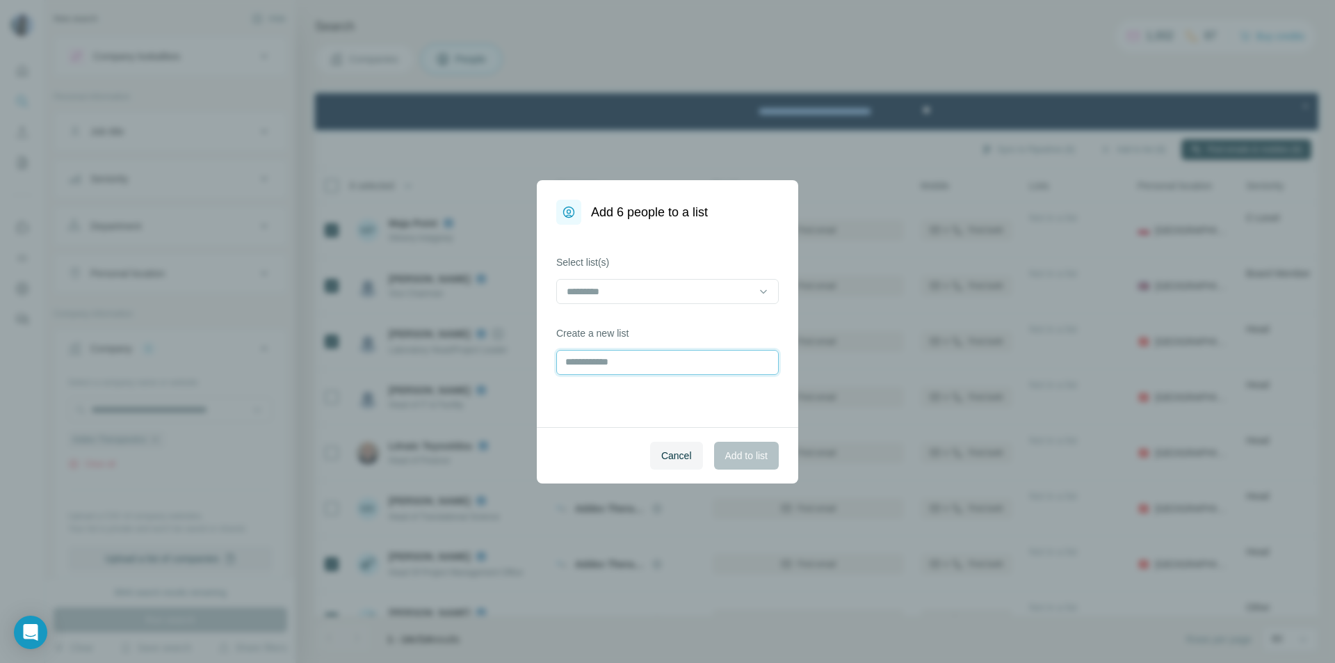
click at [642, 364] on input "text" at bounding box center [667, 362] width 223 height 25
paste input "**********"
type input "**********"
click at [754, 460] on span "Add to list" at bounding box center [746, 456] width 42 height 14
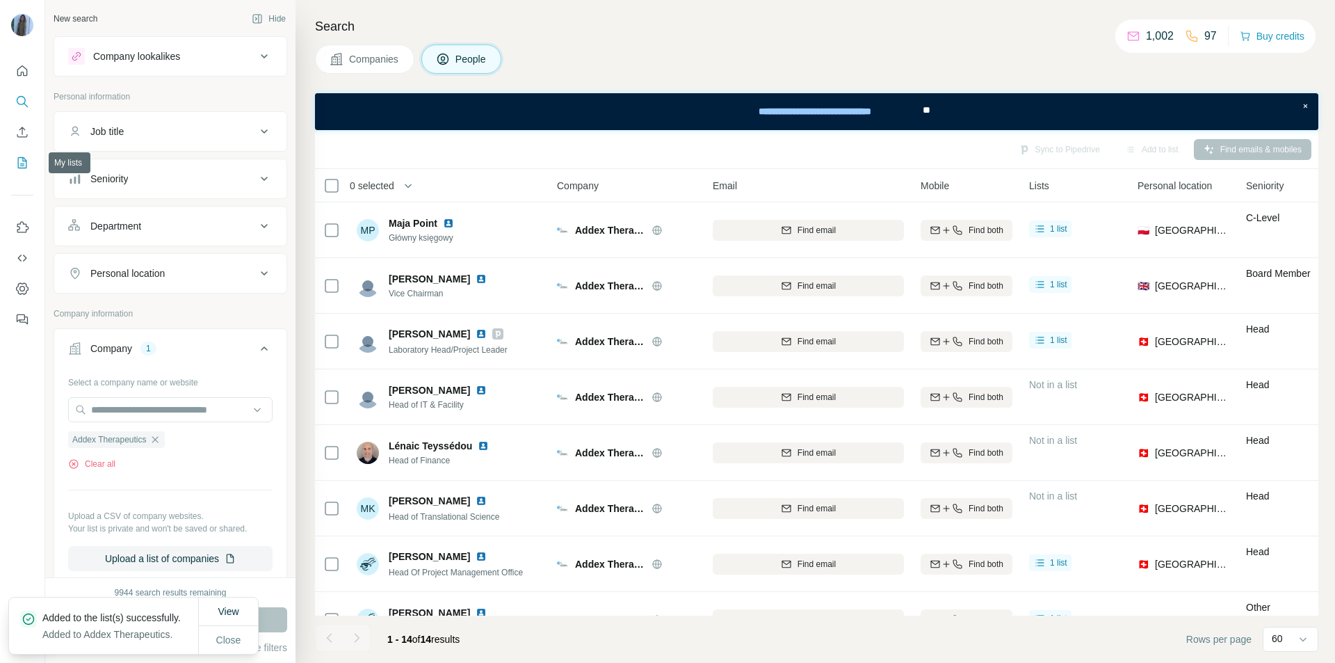
click at [22, 168] on icon "My lists" at bounding box center [22, 162] width 9 height 11
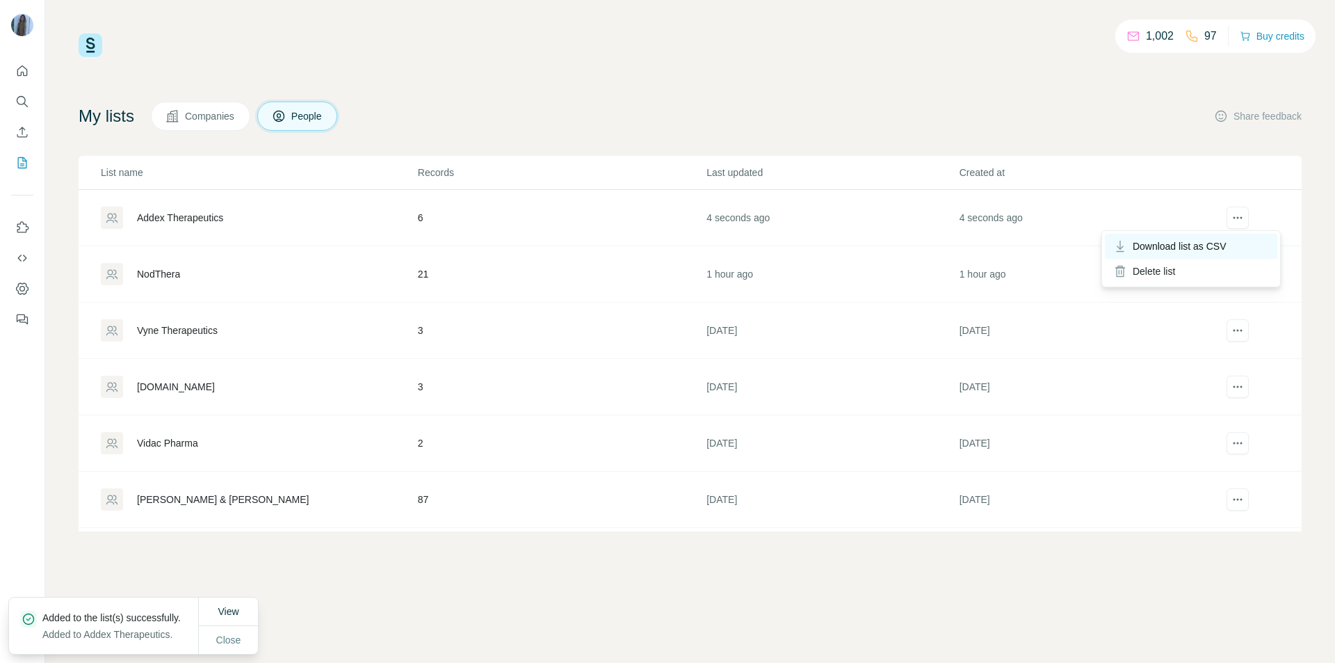
click at [1192, 247] on span "Download list as CSV" at bounding box center [1180, 246] width 94 height 14
